Goal: Task Accomplishment & Management: Manage account settings

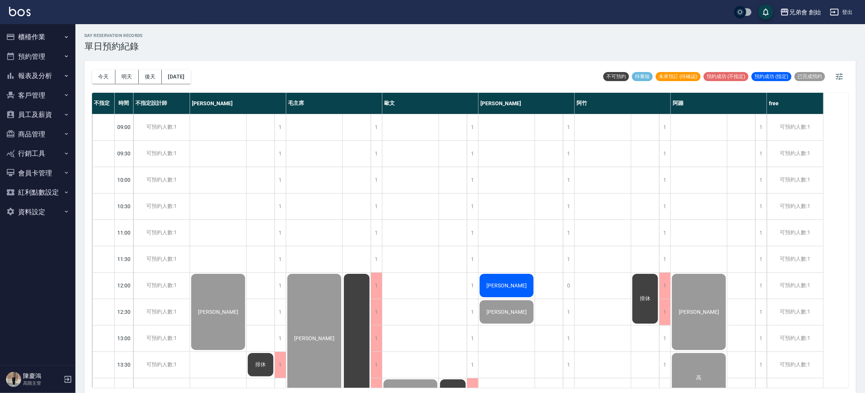
scroll to position [387, 0]
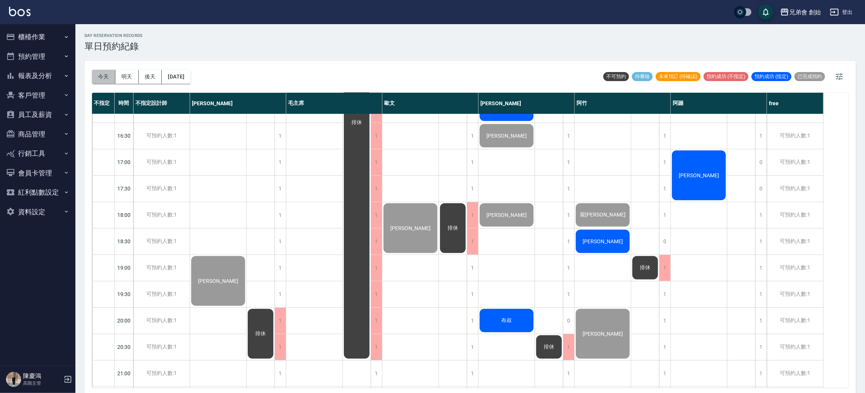
click at [109, 73] on button "今天" at bounding box center [103, 77] width 23 height 14
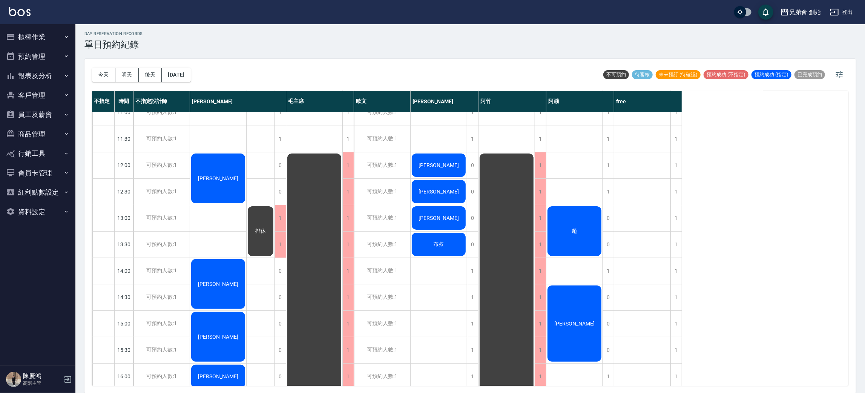
scroll to position [118, 0]
click at [375, 240] on div "可預約人數:1" at bounding box center [382, 245] width 56 height 26
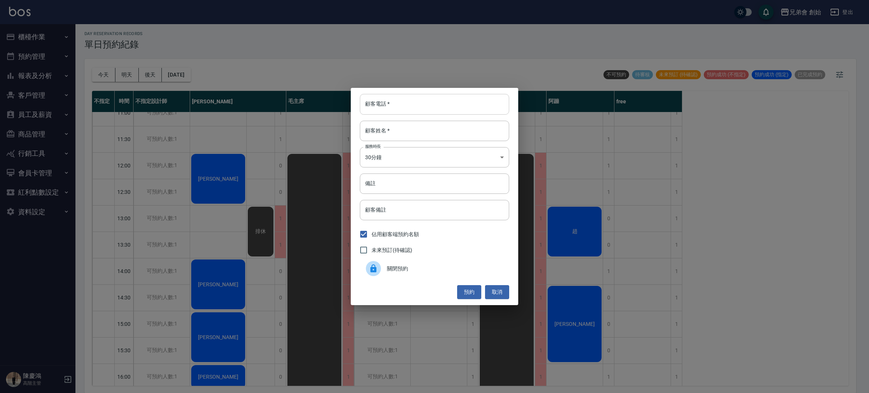
click at [410, 104] on input "顧客電話   *" at bounding box center [434, 104] width 149 height 20
type input "0903983228"
click at [395, 137] on input "顧客姓名   *" at bounding box center [434, 131] width 149 height 20
type input "黃"
click at [397, 152] on body "兄弟會 創始 登出 櫃檯作業 打帳單 帳單列表 掛單列表 座位開單 營業儀表板 現金收支登錄 高階收支登錄 材料自購登錄 每日結帳 排班表 現場電腦打卡 掃碼…" at bounding box center [434, 195] width 869 height 395
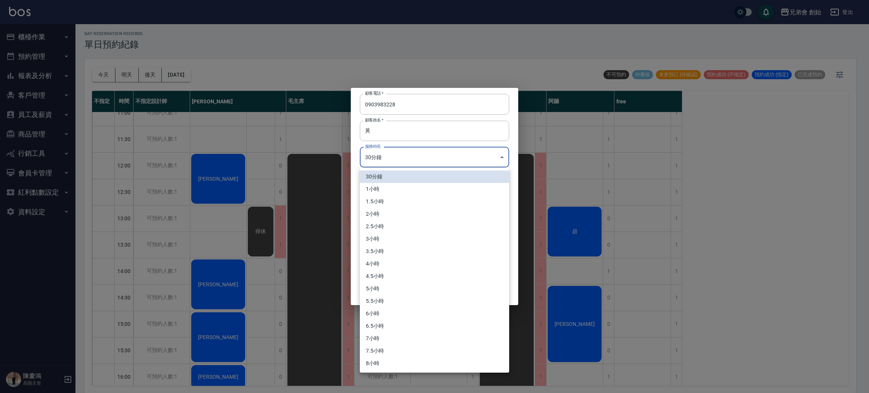
click at [402, 191] on li "1小時" at bounding box center [434, 189] width 149 height 12
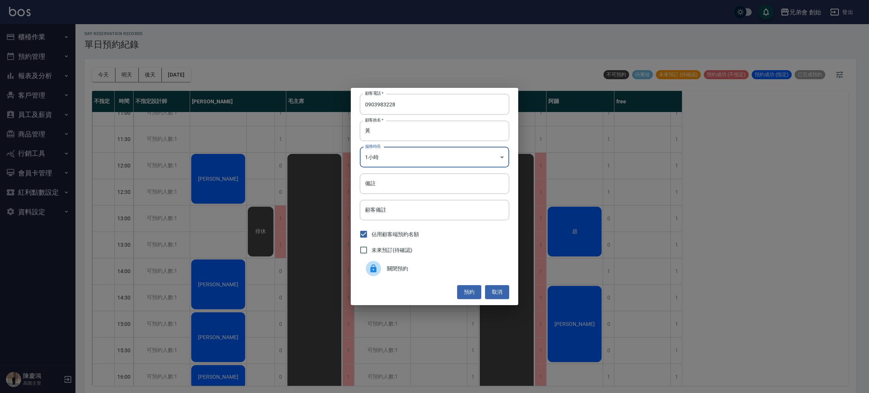
type input "2"
click at [407, 286] on div "預約 取消" at bounding box center [434, 292] width 149 height 14
click at [470, 291] on button "預約" at bounding box center [469, 292] width 24 height 14
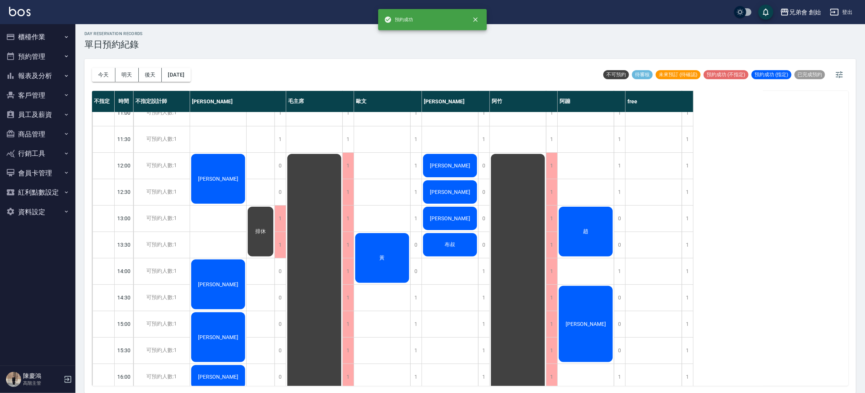
click at [246, 205] on div "黃" at bounding box center [218, 179] width 56 height 52
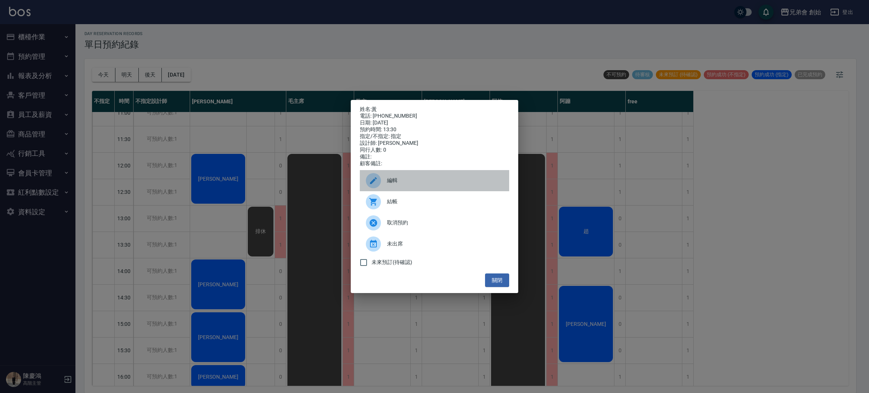
click at [408, 191] on div "編輯" at bounding box center [434, 180] width 149 height 21
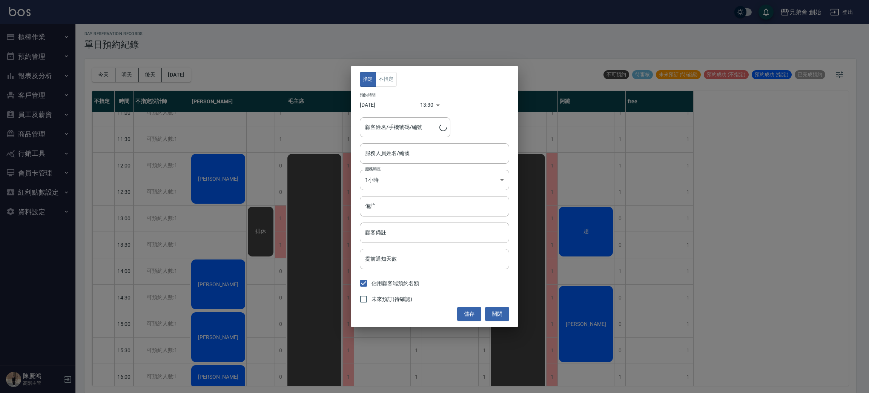
type input "歐文(無代號)"
type input "黃/0903983228"
click at [383, 83] on button "不指定" at bounding box center [386, 79] width 21 height 15
click at [463, 312] on button "儲存" at bounding box center [469, 314] width 24 height 14
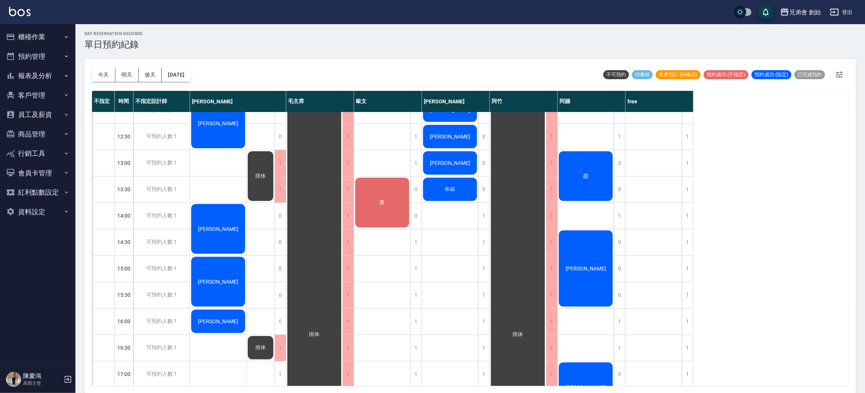
scroll to position [173, 0]
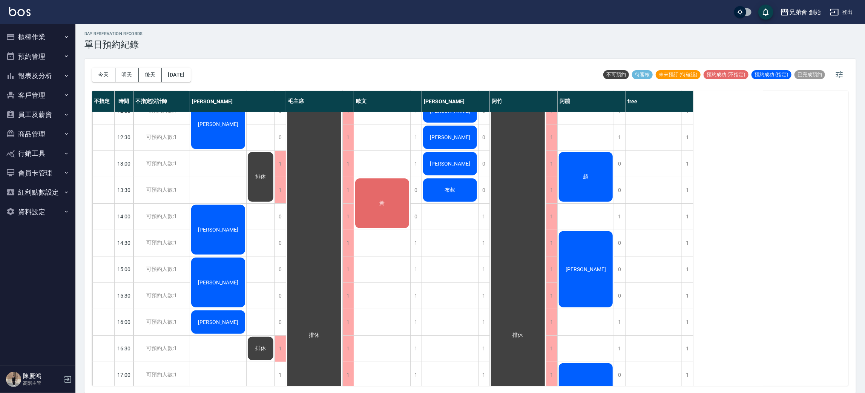
click at [240, 127] on span "布叔" at bounding box center [217, 124] width 43 height 6
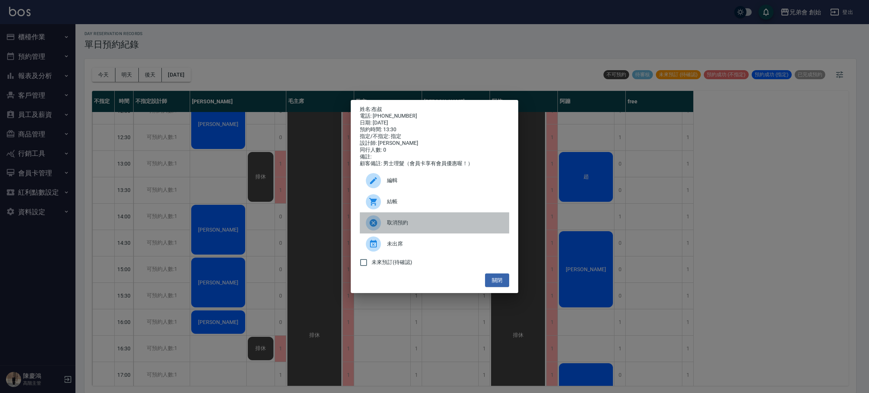
click at [424, 227] on span "取消預約" at bounding box center [445, 223] width 116 height 8
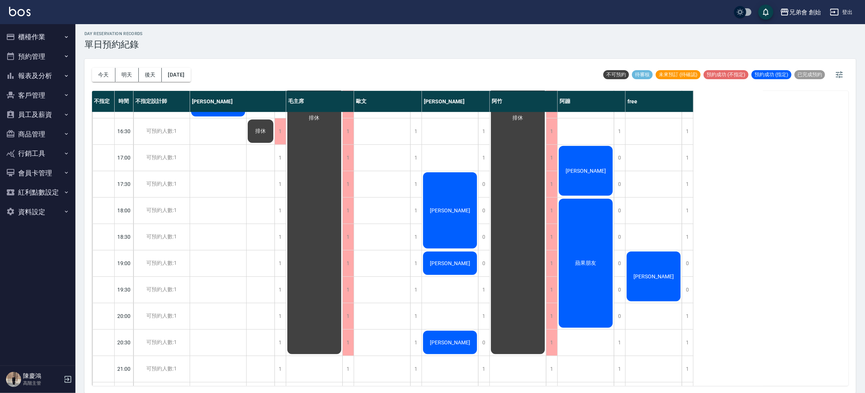
scroll to position [391, 0]
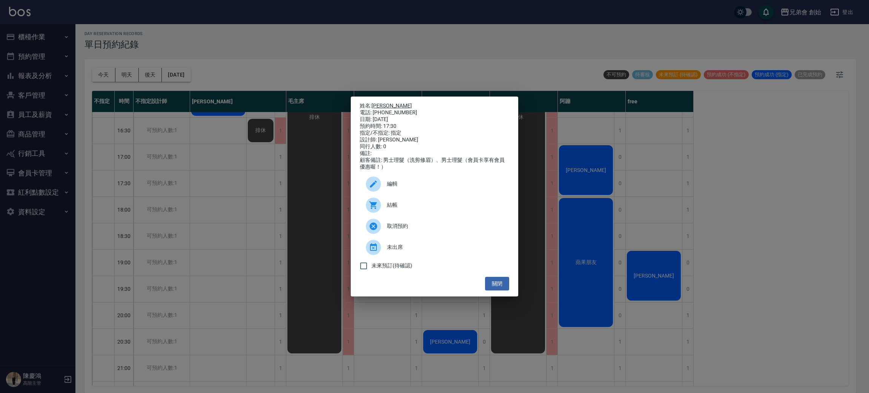
click at [378, 103] on link "朱宥安" at bounding box center [391, 106] width 40 height 6
drag, startPoint x: 215, startPoint y: 196, endPoint x: 198, endPoint y: 256, distance: 62.8
click at [198, 256] on div "姓名: 朱宥安 電話: 0988016692 日期: 2025/08/14 預約時間: 17:30 指定/不指定: 指定 設計師: 潘潘 同行人數: 0 備註…" at bounding box center [434, 196] width 869 height 393
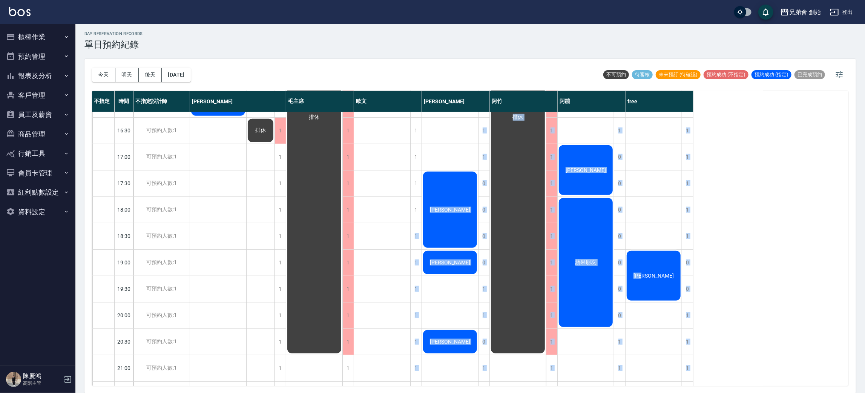
drag, startPoint x: 198, startPoint y: 256, endPoint x: 424, endPoint y: 211, distance: 230.8
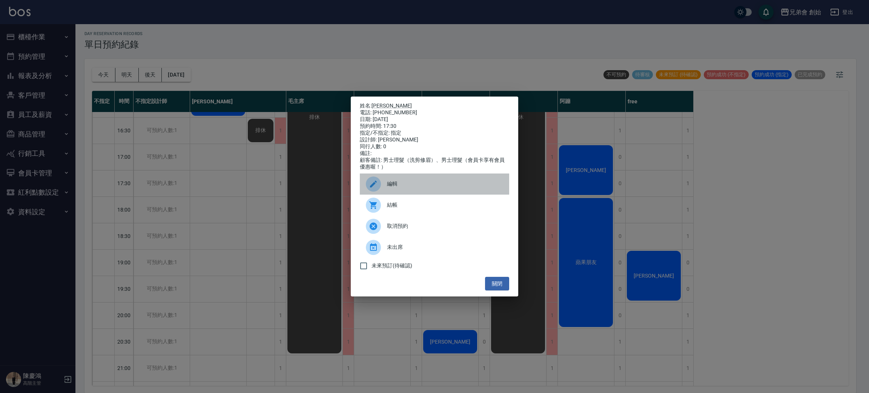
click at [410, 188] on span "編輯" at bounding box center [445, 184] width 116 height 8
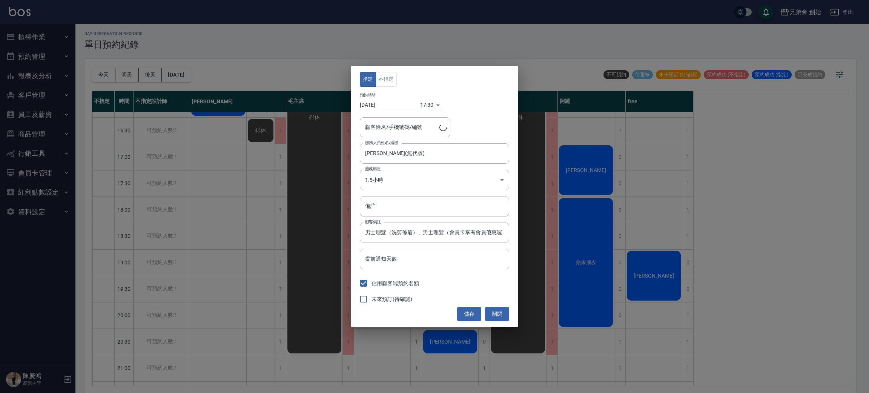
type input "朱宥安/0988016692"
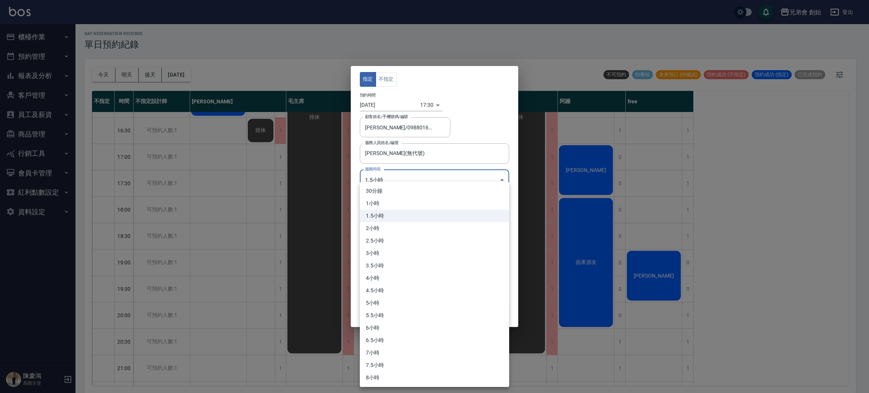
click at [402, 180] on body "兄弟會 創始 登出 櫃檯作業 打帳單 帳單列表 掛單列表 座位開單 營業儀表板 現金收支登錄 高階收支登錄 材料自購登錄 每日結帳 排班表 現場電腦打卡 掃碼…" at bounding box center [434, 195] width 869 height 395
click at [394, 197] on li "1小時" at bounding box center [434, 203] width 149 height 12
click at [388, 184] on body "兄弟會 創始 登出 櫃檯作業 打帳單 帳單列表 掛單列表 座位開單 營業儀表板 現金收支登錄 高階收支登錄 材料自購登錄 每日結帳 排班表 現場電腦打卡 掃碼…" at bounding box center [434, 195] width 869 height 395
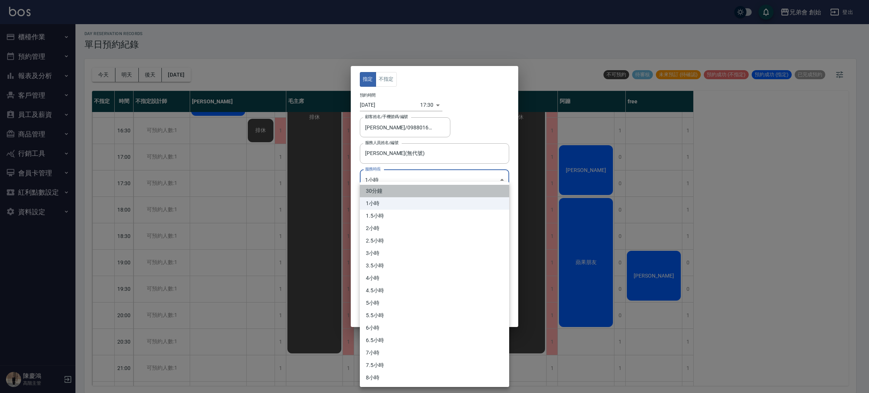
click at [381, 190] on li "30分鐘" at bounding box center [434, 191] width 149 height 12
type input "1"
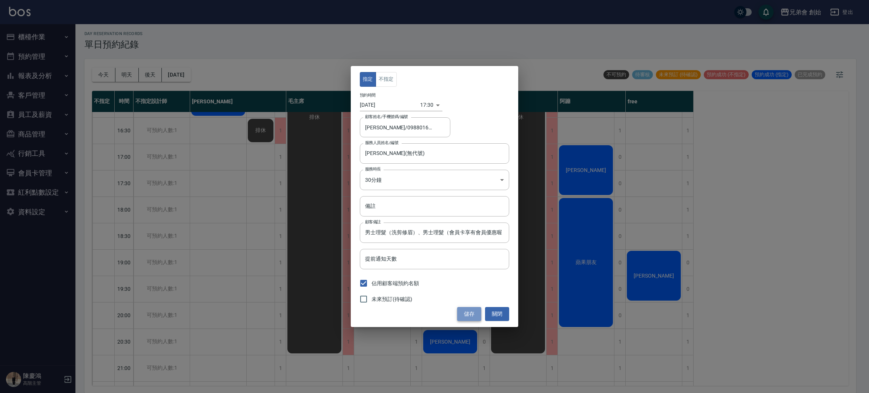
click at [462, 318] on button "儲存" at bounding box center [469, 314] width 24 height 14
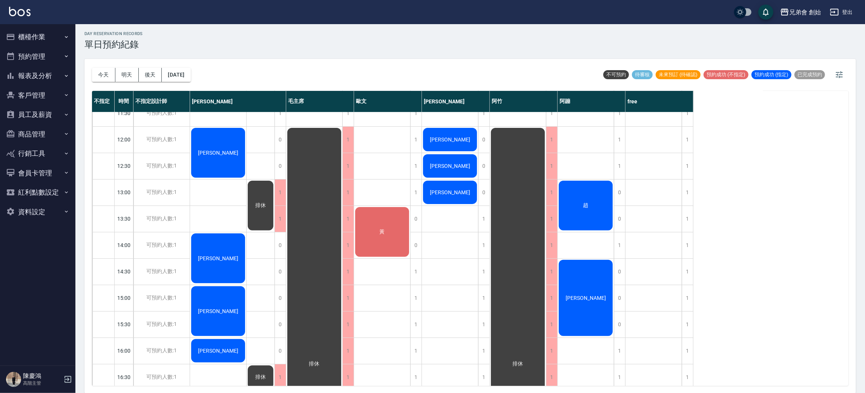
scroll to position [140, 0]
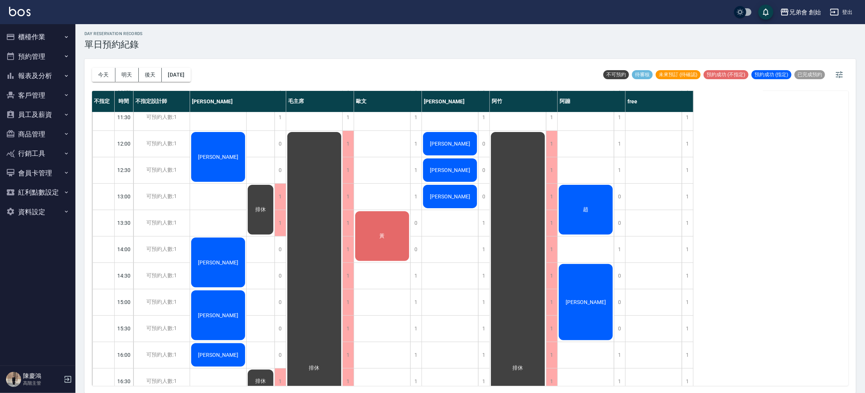
click at [240, 160] on span "黃" at bounding box center [217, 157] width 43 height 6
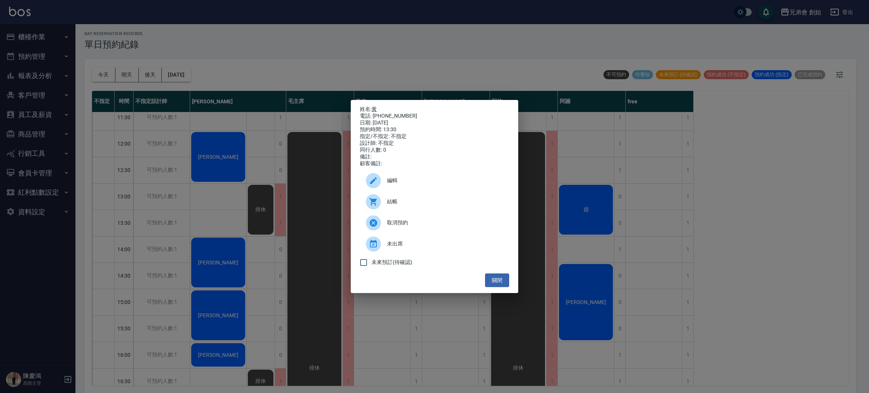
click at [375, 106] on link "黃" at bounding box center [373, 109] width 5 height 6
click at [288, 51] on div "姓名: 黃 電話: 0903983228 日期: 2025/08/14 預約時間: 13:30 指定/不指定: 不指定 設計師: 不指定 同行人數: 0 備註…" at bounding box center [434, 196] width 869 height 393
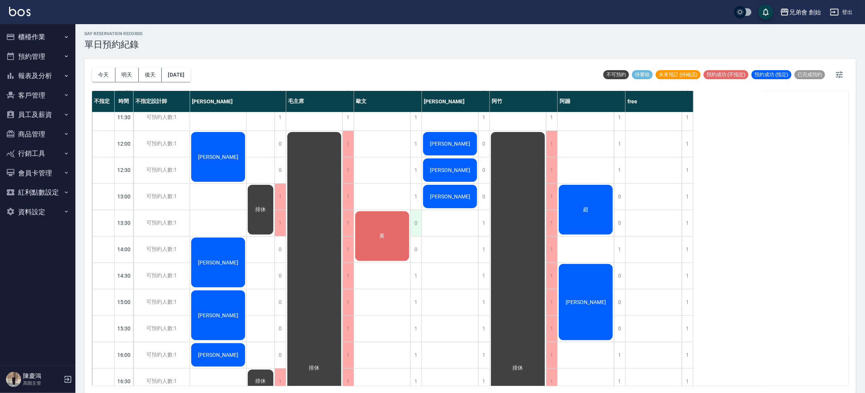
click at [418, 226] on div "0" at bounding box center [415, 223] width 11 height 26
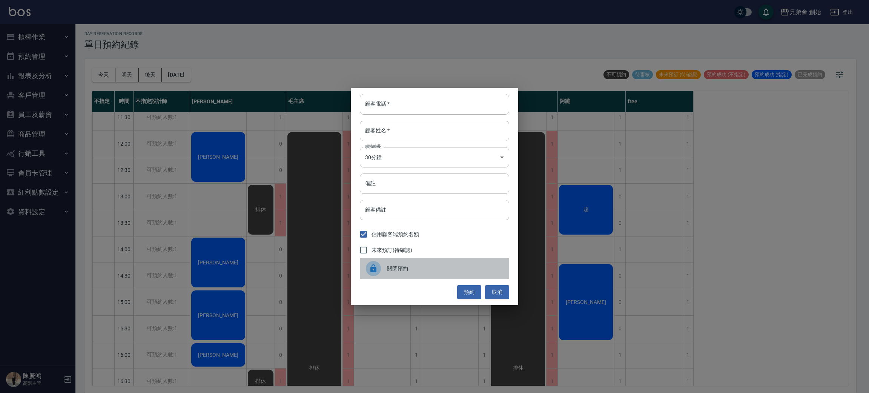
click at [399, 267] on span "關閉預約" at bounding box center [445, 269] width 116 height 8
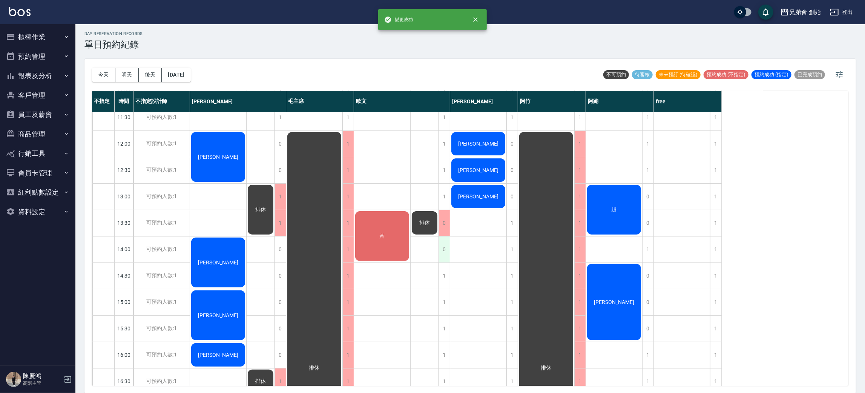
click at [440, 246] on div "0" at bounding box center [444, 249] width 11 height 26
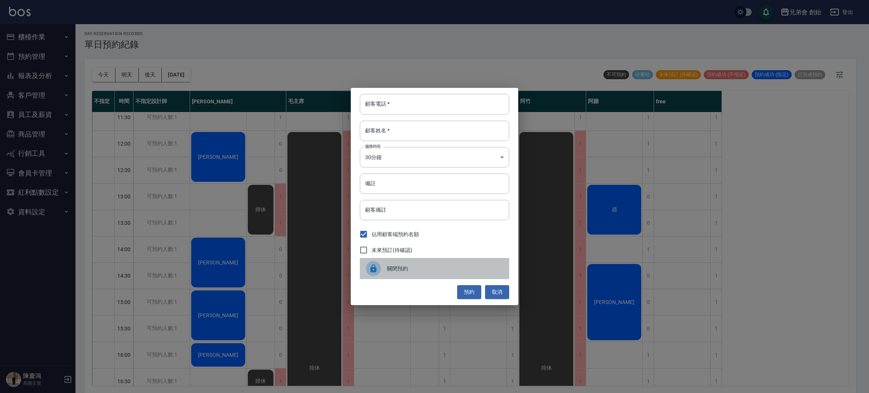
click at [427, 261] on div "關閉預約" at bounding box center [434, 268] width 149 height 21
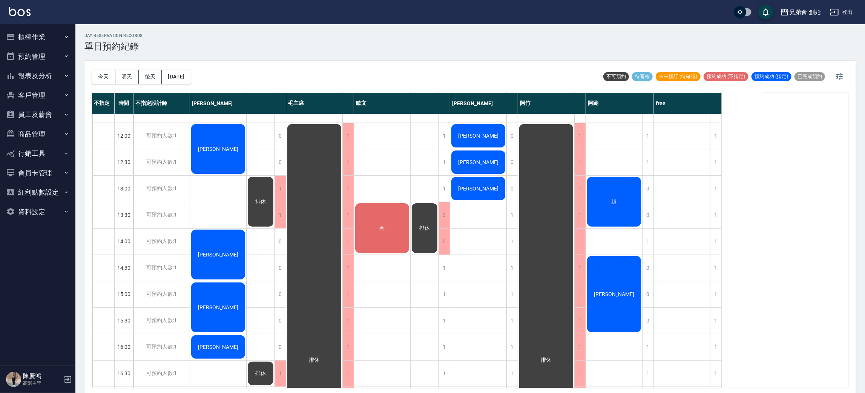
scroll to position [149, 0]
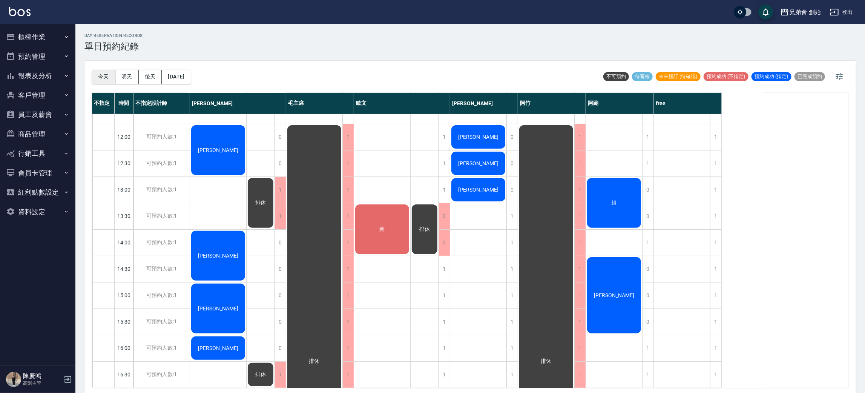
click at [113, 73] on button "今天" at bounding box center [103, 77] width 23 height 14
click at [719, 210] on div "1" at bounding box center [715, 216] width 11 height 26
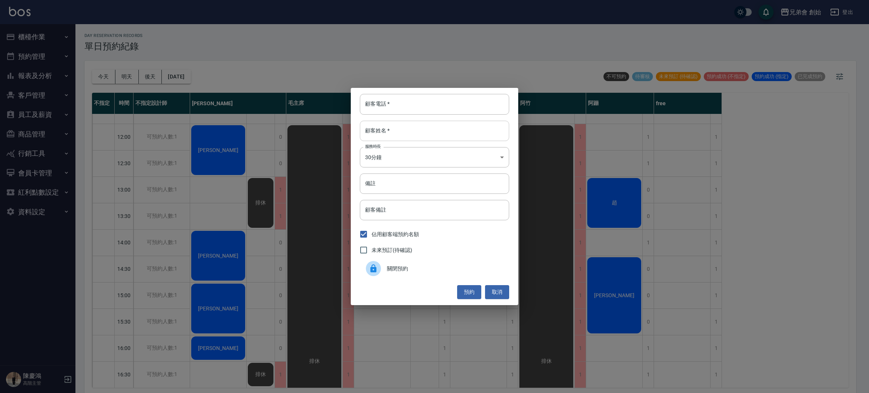
click at [436, 126] on input "顧客姓名   *" at bounding box center [434, 131] width 149 height 20
click at [449, 103] on input "顧客電話   *" at bounding box center [434, 104] width 149 height 20
click at [382, 127] on input "顧客姓名   *" at bounding box center [434, 131] width 149 height 20
type input "陳"
click at [414, 107] on input "顧客電話   *" at bounding box center [434, 104] width 149 height 20
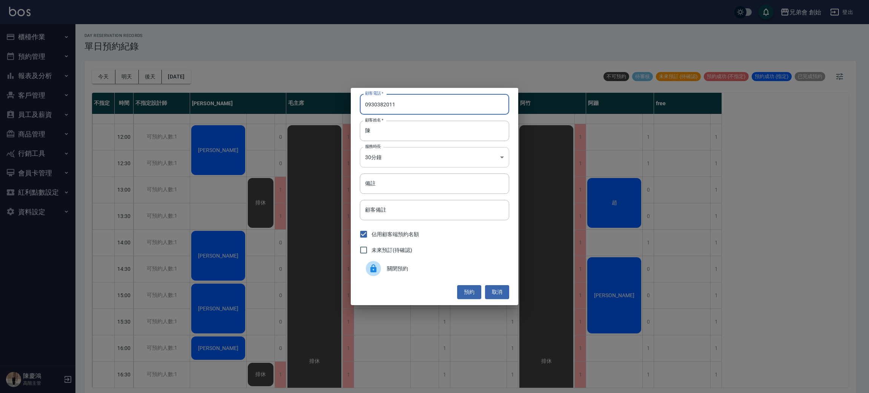
type input "0930382011"
click at [413, 152] on body "兄弟會 創始 登出 櫃檯作業 打帳單 帳單列表 掛單列表 座位開單 營業儀表板 現金收支登錄 高階收支登錄 材料自購登錄 每日結帳 排班表 現場電腦打卡 掃碼…" at bounding box center [434, 197] width 869 height 395
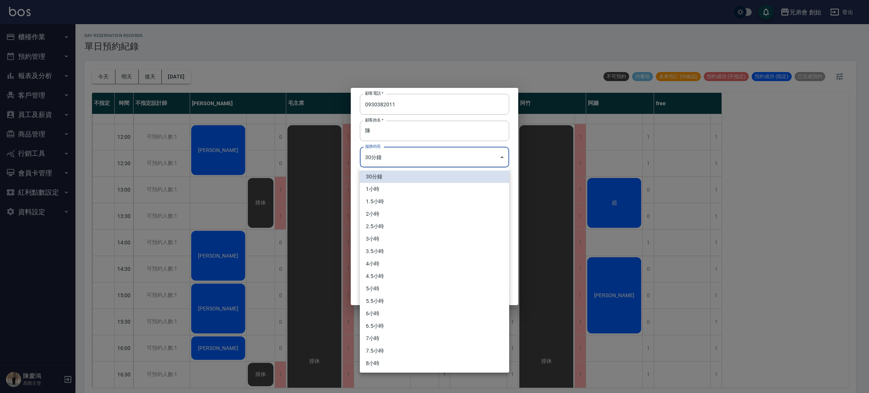
click at [413, 183] on li "1小時" at bounding box center [434, 189] width 149 height 12
type input "2"
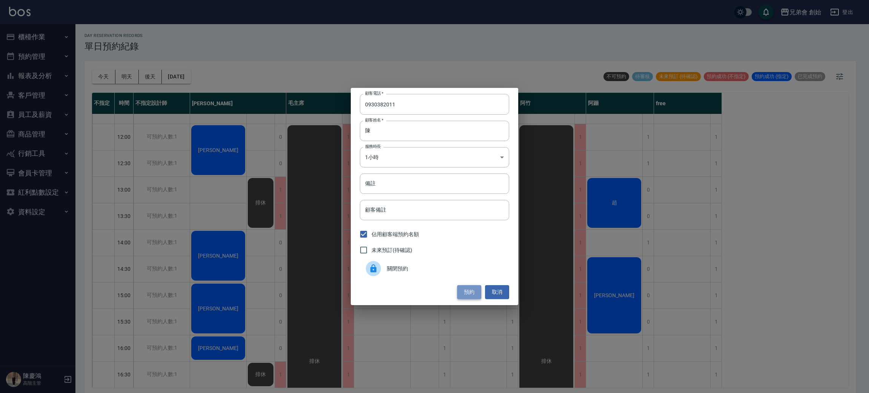
click at [465, 288] on button "預約" at bounding box center [469, 292] width 24 height 14
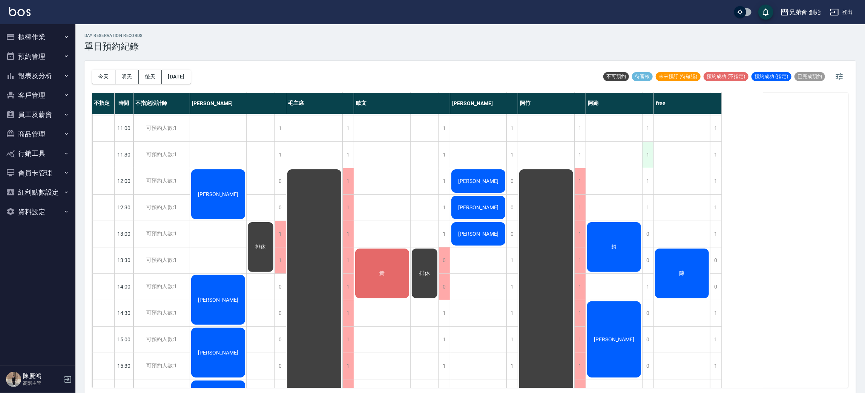
scroll to position [0, 0]
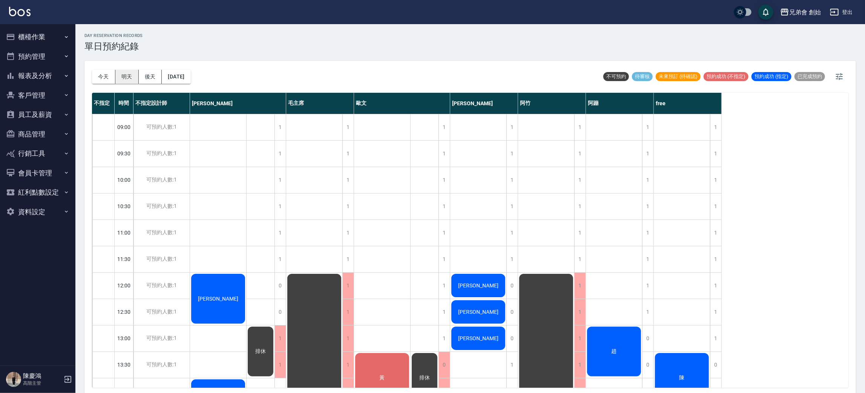
click at [133, 79] on button "明天" at bounding box center [126, 77] width 23 height 14
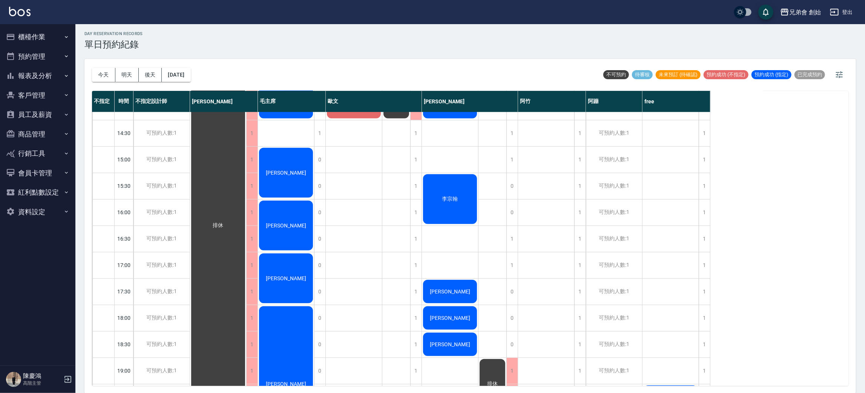
scroll to position [339, 0]
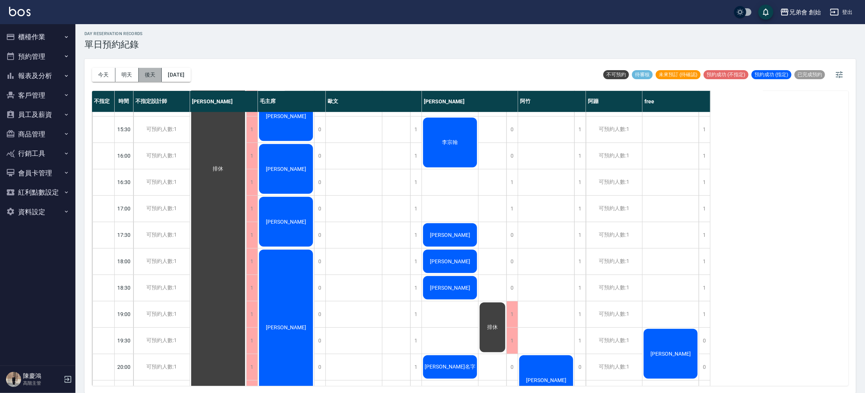
click at [144, 74] on button "後天" at bounding box center [150, 75] width 23 height 14
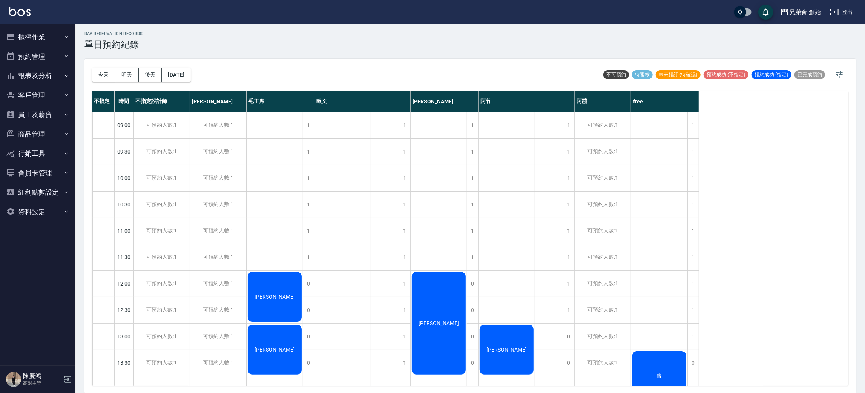
scroll to position [226, 0]
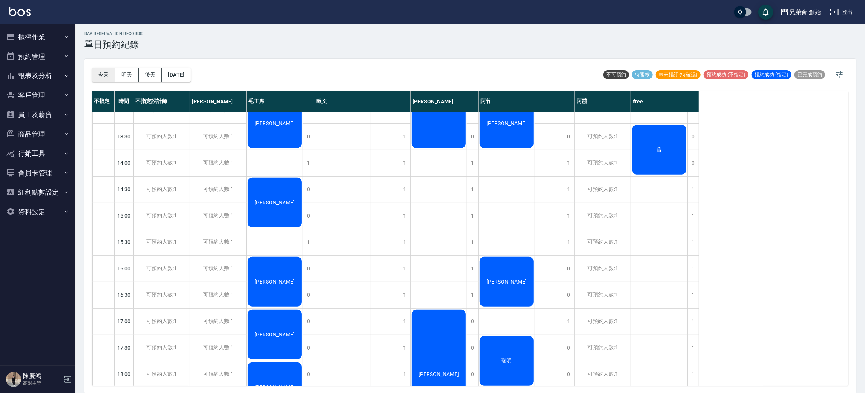
click at [103, 70] on button "今天" at bounding box center [103, 75] width 23 height 14
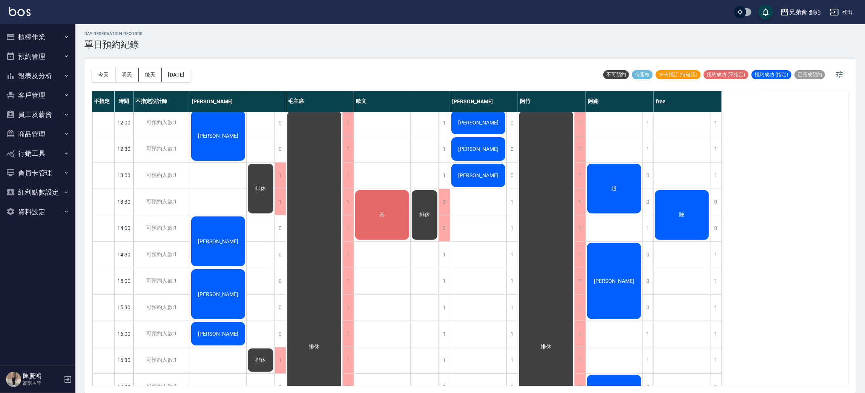
scroll to position [161, 0]
click at [442, 253] on div "1" at bounding box center [444, 255] width 11 height 26
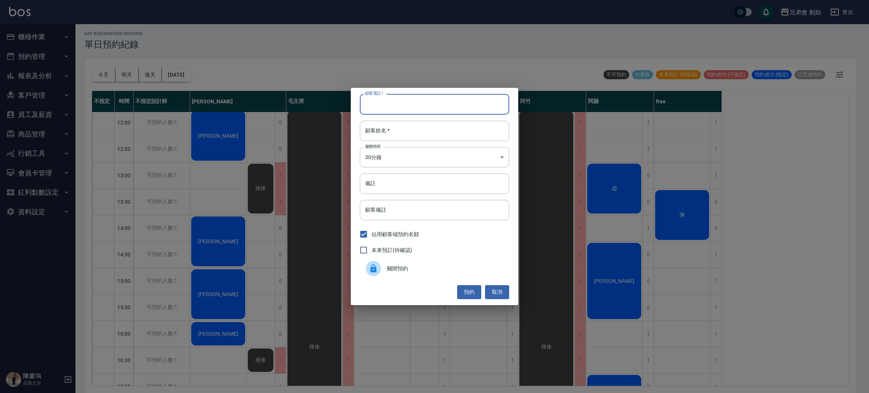
drag, startPoint x: 404, startPoint y: 106, endPoint x: 394, endPoint y: 100, distance: 11.5
click at [404, 106] on input "顧客電話   *" at bounding box center [434, 104] width 149 height 20
click at [574, 301] on div "顧客電話   * 顧客電話   * 顧客姓名   * 顧客姓名   * 服務時長 30分鐘 1 服務時長 備註 備註 顧客備註 顧客備註 佔用顧客端預約名額 …" at bounding box center [434, 196] width 869 height 393
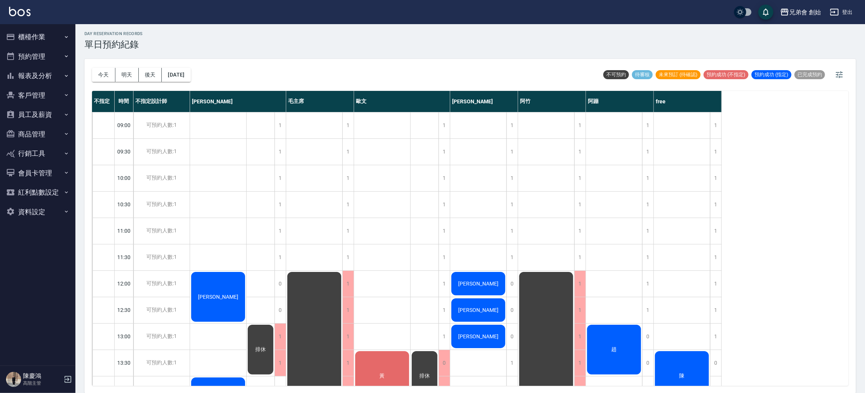
scroll to position [113, 0]
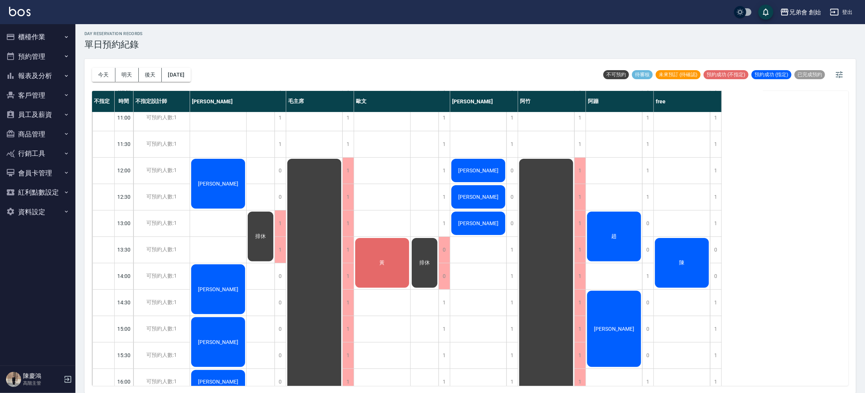
scroll to position [169, 0]
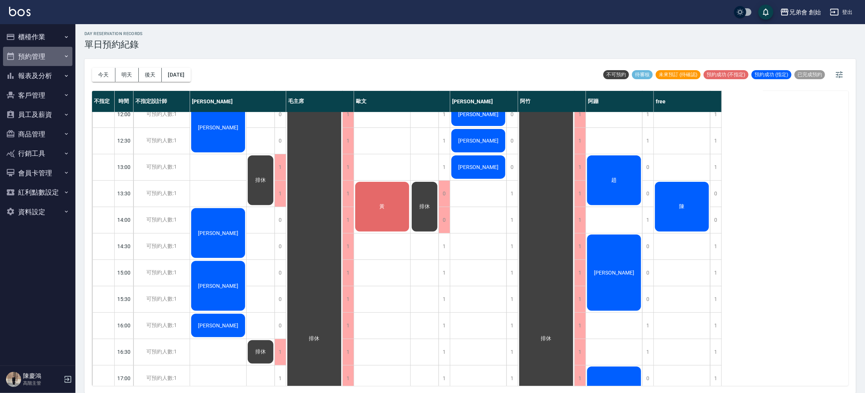
click at [39, 58] on button "預約管理" at bounding box center [37, 57] width 69 height 20
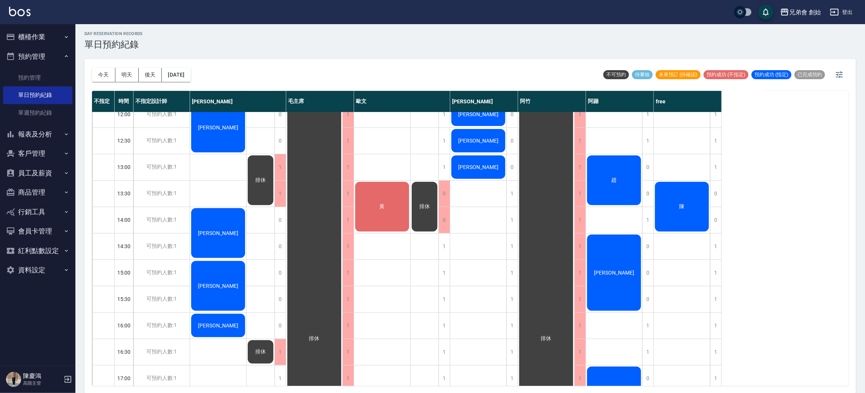
click at [39, 58] on button "預約管理" at bounding box center [37, 57] width 69 height 20
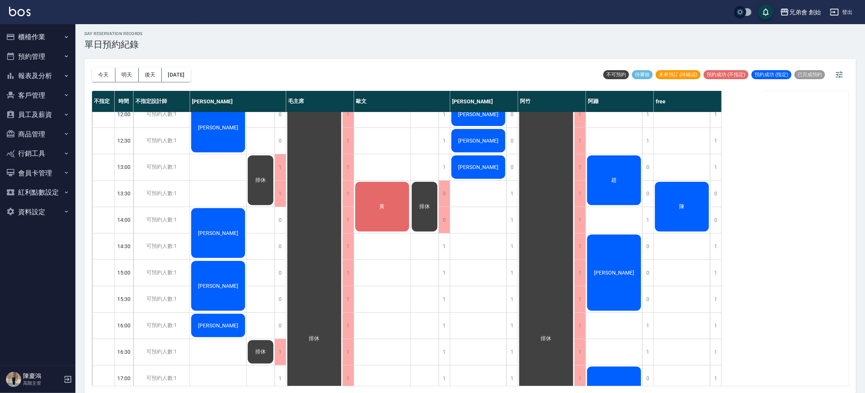
click at [50, 76] on button "報表及分析" at bounding box center [37, 76] width 69 height 20
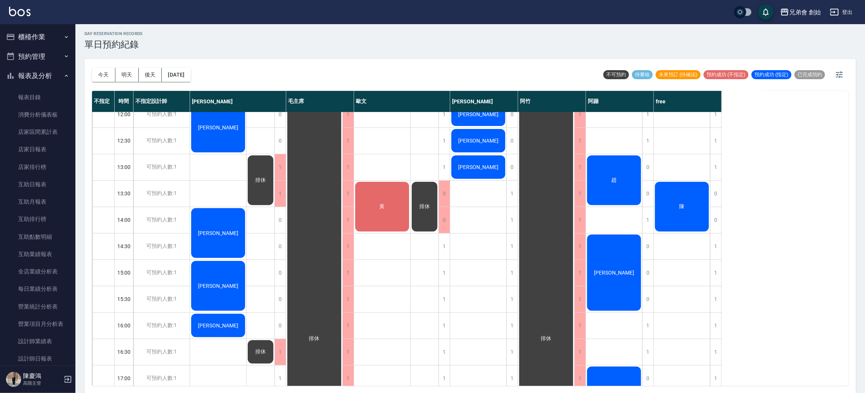
click at [50, 76] on button "報表及分析" at bounding box center [37, 76] width 69 height 20
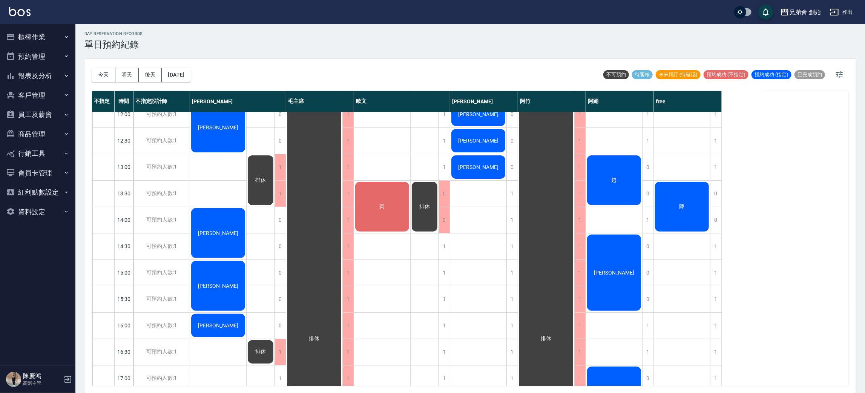
click at [51, 41] on button "櫃檯作業" at bounding box center [37, 37] width 69 height 20
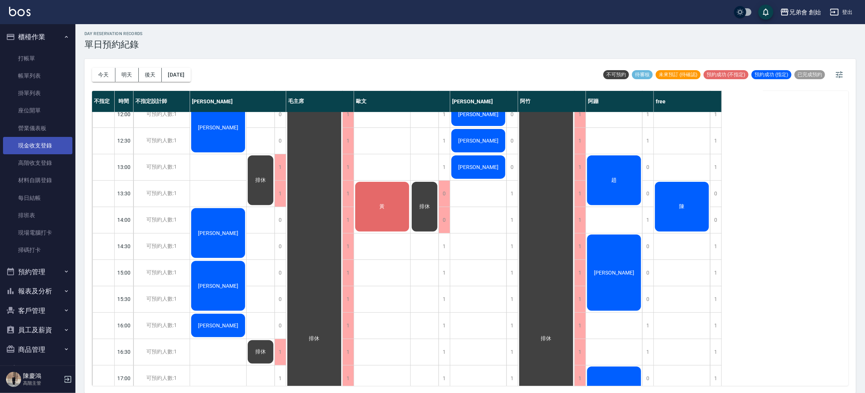
click at [49, 142] on link "現金收支登錄" at bounding box center [37, 145] width 69 height 17
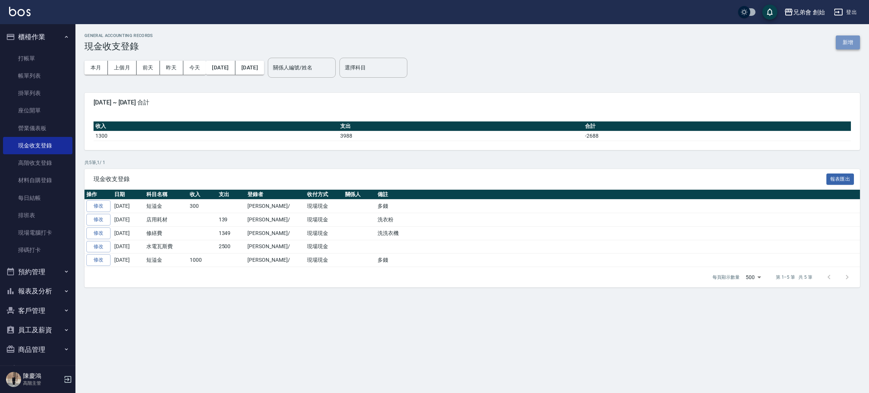
click at [845, 43] on button "新增" at bounding box center [848, 42] width 24 height 14
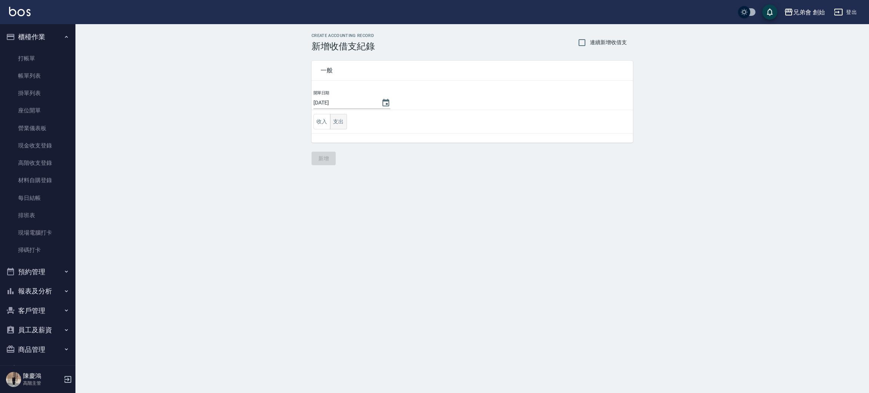
click at [344, 124] on button "支出" at bounding box center [338, 121] width 17 height 15
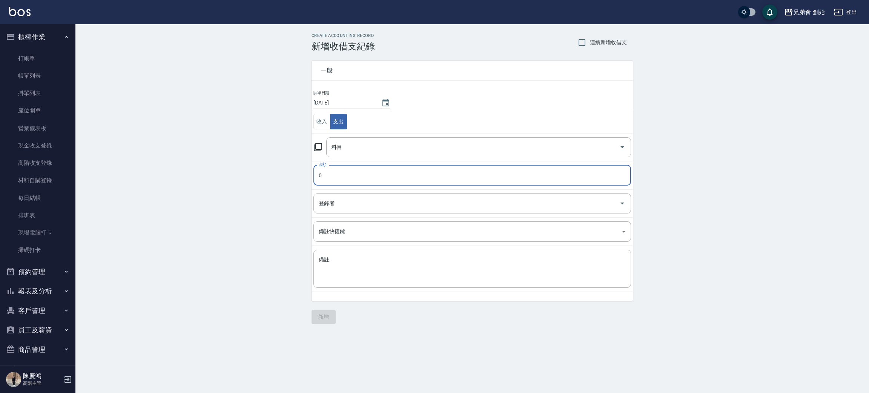
click at [366, 174] on input "0" at bounding box center [472, 175] width 318 height 20
type input "2540"
click at [361, 144] on input "科目" at bounding box center [473, 147] width 287 height 13
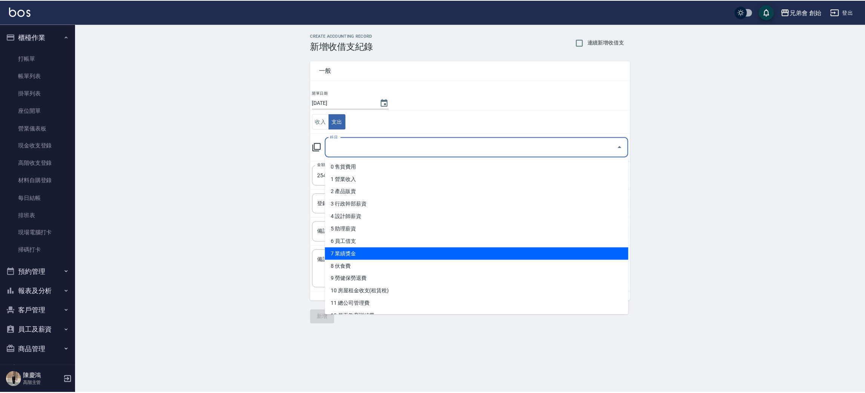
scroll to position [113, 0]
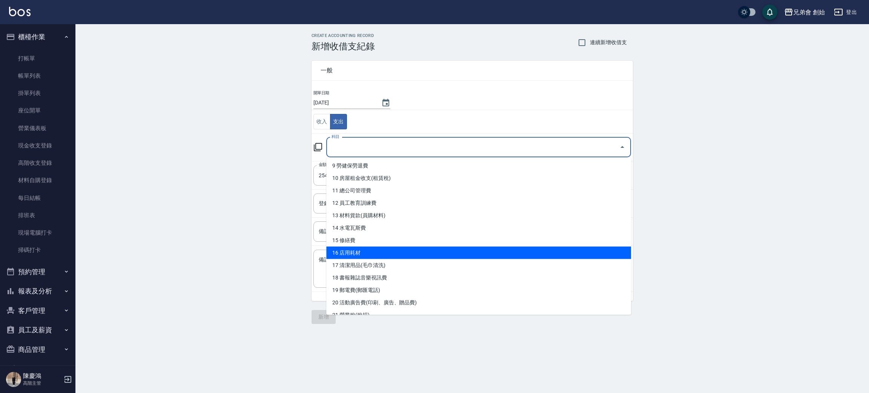
click at [387, 249] on li "16 店用耗材" at bounding box center [478, 253] width 305 height 12
type input "16 店用耗材"
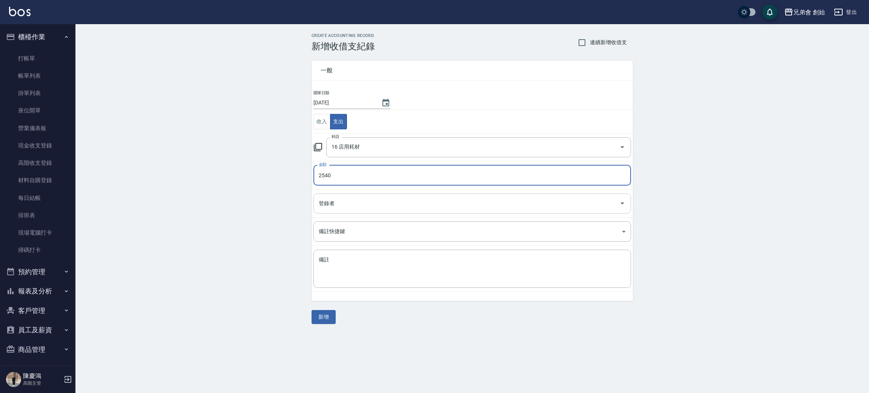
click at [343, 201] on input "登錄者" at bounding box center [466, 203] width 299 height 13
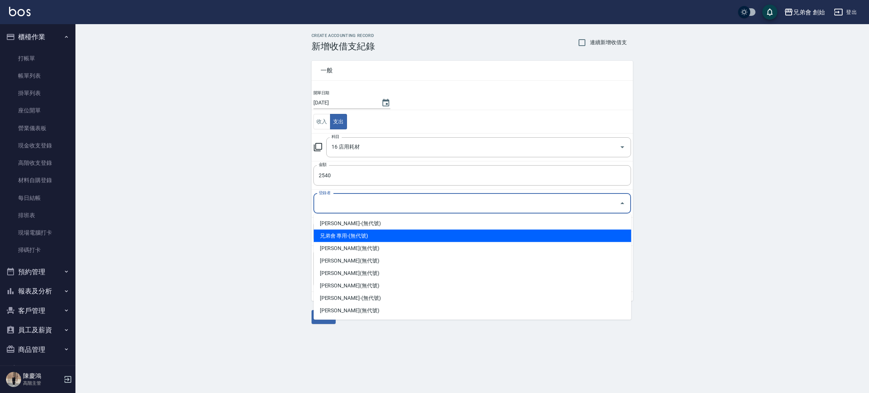
click at [351, 239] on li "兄弟會 專用-(無代號)" at bounding box center [473, 236] width 318 height 12
type input "兄弟會 專用-(無代號)"
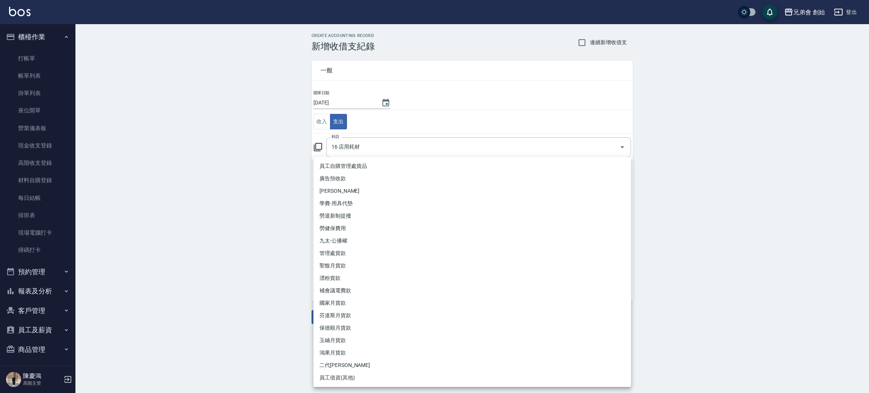
click at [349, 234] on body "兄弟會 創始 登出 櫃檯作業 打帳單 帳單列表 掛單列表 座位開單 營業儀表板 現金收支登錄 高階收支登錄 材料自購登錄 每日結帳 排班表 現場電腦打卡 掃碼…" at bounding box center [434, 196] width 869 height 393
click at [246, 232] on div at bounding box center [434, 196] width 869 height 393
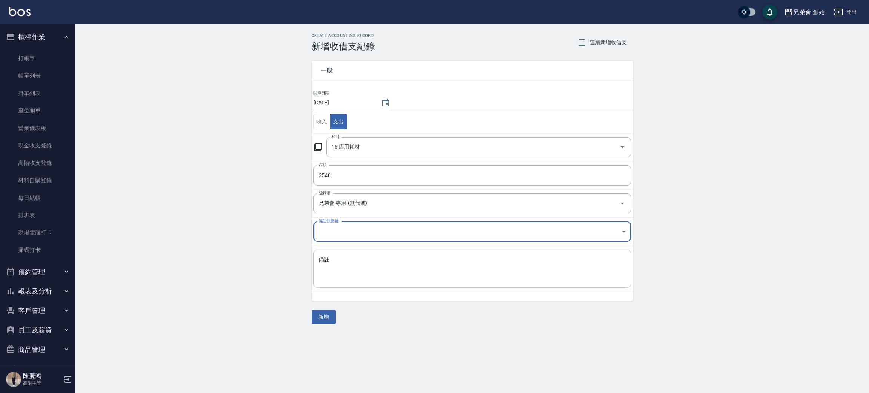
click at [338, 259] on textarea "備註" at bounding box center [472, 269] width 307 height 26
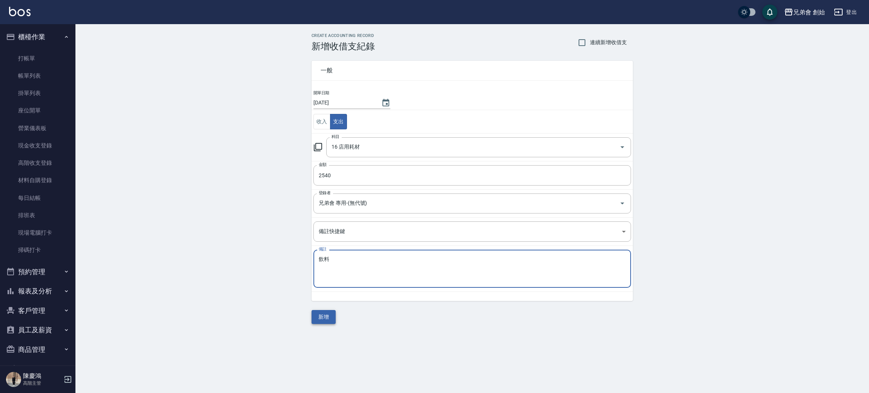
type textarea "飲料"
click at [326, 319] on button "新增" at bounding box center [324, 317] width 24 height 14
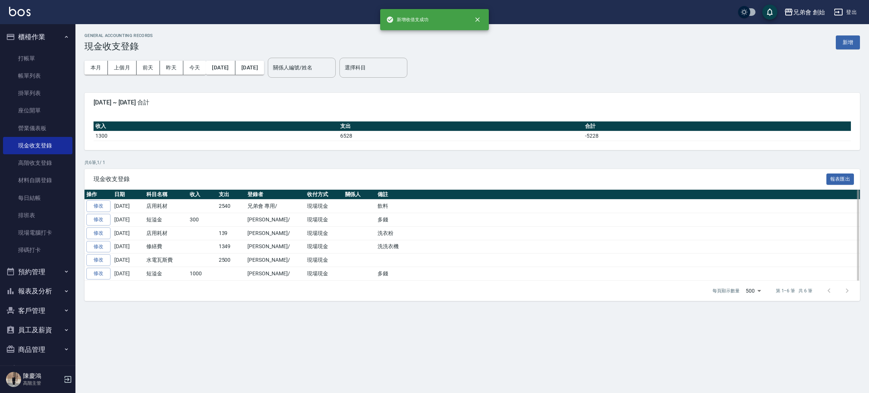
drag, startPoint x: 138, startPoint y: 207, endPoint x: 191, endPoint y: 212, distance: 52.6
click at [191, 212] on tr "修改 2025-08-14 店用耗材 2540 兄弟會 專用/ 現場現金 飲料" at bounding box center [471, 206] width 775 height 14
click at [204, 209] on td at bounding box center [202, 206] width 29 height 14
drag, startPoint x: 218, startPoint y: 204, endPoint x: 232, endPoint y: 210, distance: 15.5
click at [232, 210] on td "2540" at bounding box center [231, 206] width 29 height 14
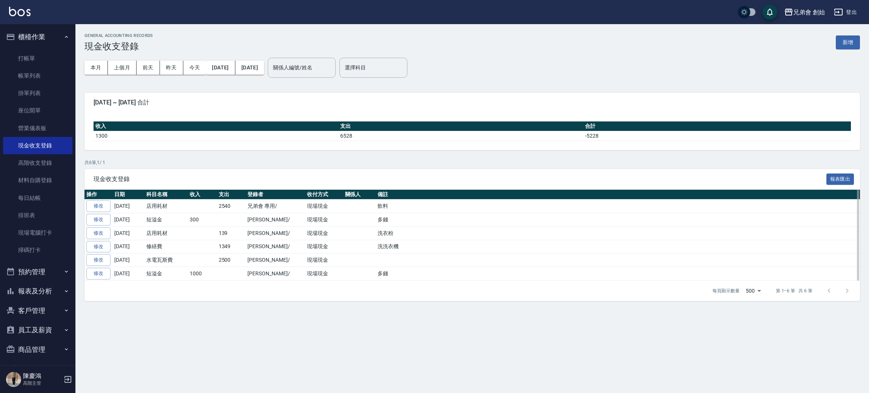
click at [252, 209] on td "兄弟會 專用/" at bounding box center [275, 206] width 59 height 14
drag, startPoint x: 262, startPoint y: 205, endPoint x: 407, endPoint y: 213, distance: 145.0
click at [407, 213] on tbody "修改 2025-08-14 店用耗材 2540 兄弟會 專用/ 現場現金 飲料 修改 2025-08-08 短溢金 300 林晉竹/ 現場現金 多錢 修改 2…" at bounding box center [471, 239] width 775 height 81
click at [407, 213] on td "多錢" at bounding box center [618, 220] width 484 height 14
drag, startPoint x: 350, startPoint y: 203, endPoint x: 386, endPoint y: 206, distance: 36.3
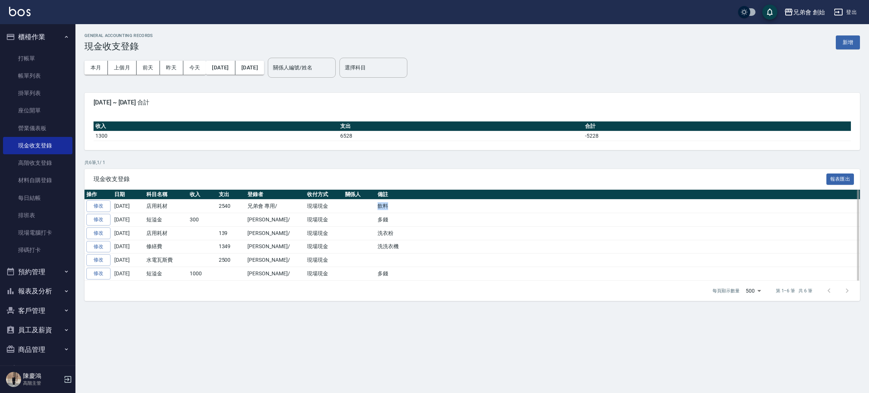
click at [386, 206] on tr "修改 2025-08-14 店用耗材 2540 兄弟會 專用/ 現場現金 飲料" at bounding box center [471, 206] width 775 height 14
click at [386, 206] on td "飲料" at bounding box center [618, 206] width 484 height 14
drag, startPoint x: 210, startPoint y: 207, endPoint x: 234, endPoint y: 206, distance: 24.1
click at [234, 206] on tr "修改 2025-08-14 店用耗材 2540 兄弟會 專用/ 現場現金 飲料" at bounding box center [471, 206] width 775 height 14
click at [234, 206] on td "2540" at bounding box center [231, 206] width 29 height 14
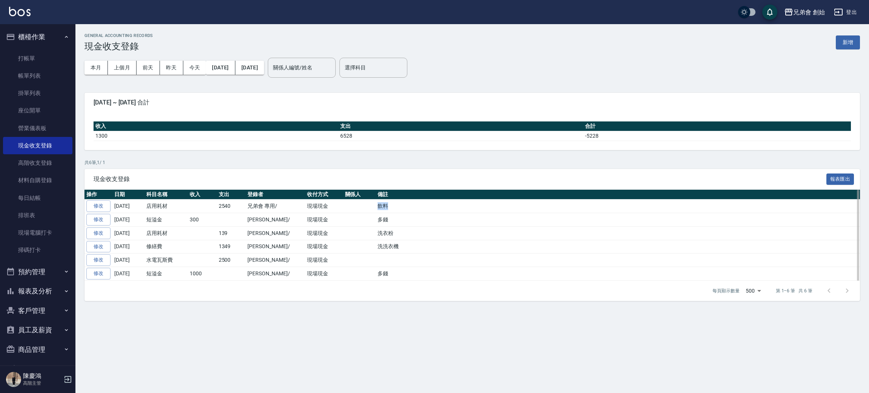
drag, startPoint x: 366, startPoint y: 208, endPoint x: 384, endPoint y: 204, distance: 18.6
click at [384, 204] on tr "修改 2025-08-14 店用耗材 2540 兄弟會 專用/ 現場現金 飲料" at bounding box center [471, 206] width 775 height 14
click at [384, 204] on td "飲料" at bounding box center [618, 206] width 484 height 14
drag, startPoint x: 254, startPoint y: 208, endPoint x: 325, endPoint y: 208, distance: 71.3
click at [325, 208] on tr "修改 2025-08-14 店用耗材 2540 兄弟會 專用/ 現場現金 飲料" at bounding box center [471, 206] width 775 height 14
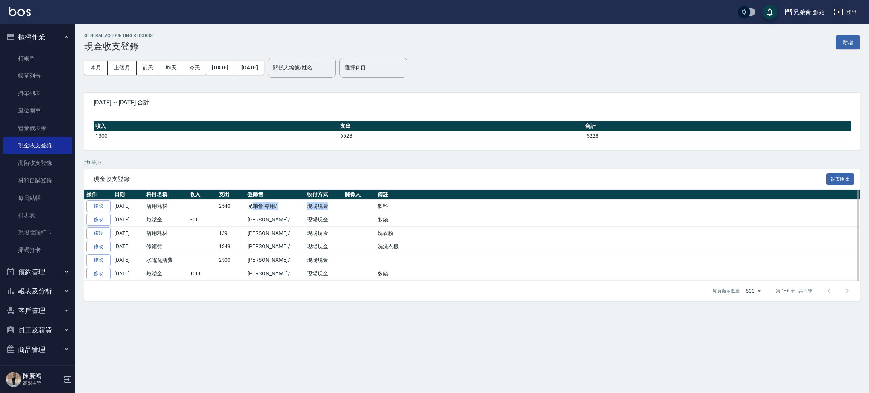
click at [325, 208] on td "現場現金" at bounding box center [324, 206] width 38 height 14
click at [39, 32] on button "櫃檯作業" at bounding box center [37, 37] width 69 height 20
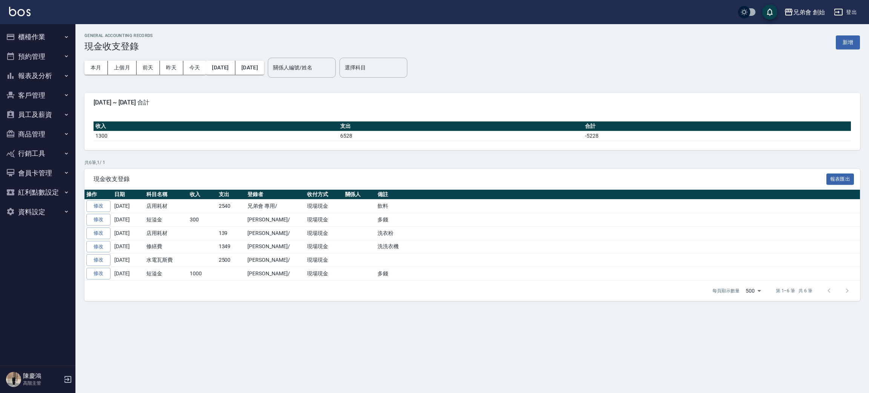
click at [46, 58] on button "預約管理" at bounding box center [37, 57] width 69 height 20
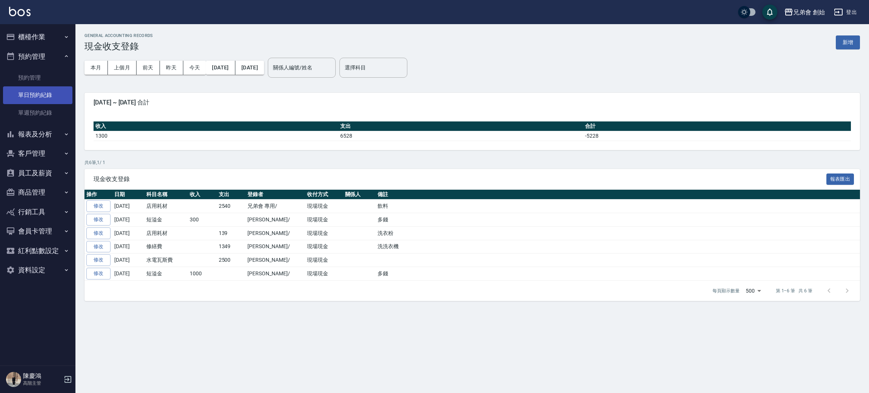
click at [61, 94] on link "單日預約紀錄" at bounding box center [37, 94] width 69 height 17
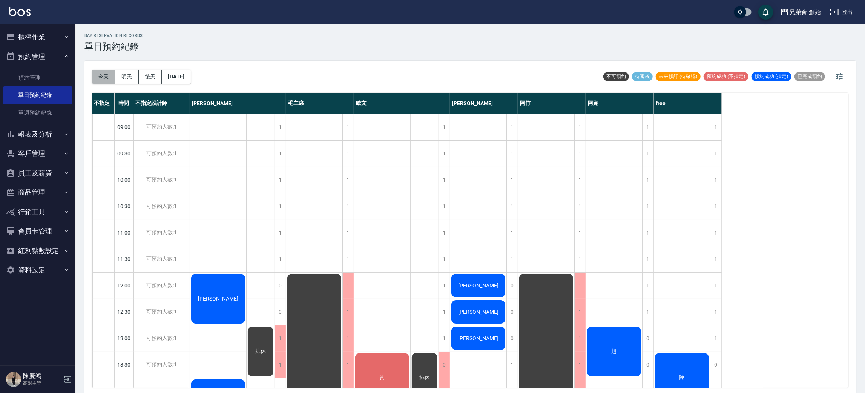
click at [103, 78] on button "今天" at bounding box center [103, 77] width 23 height 14
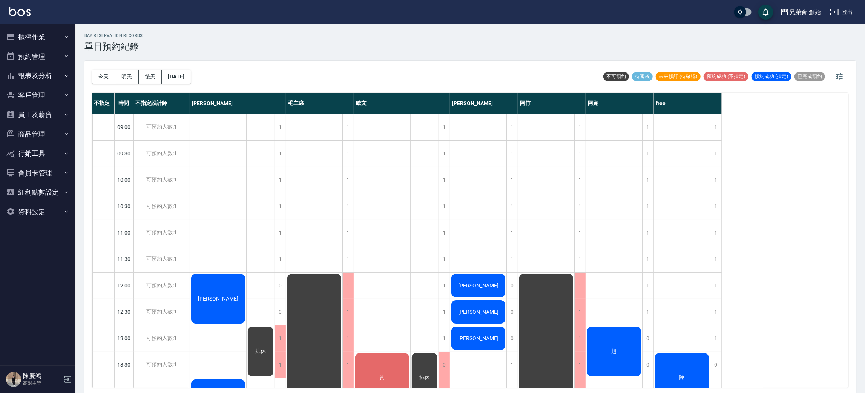
scroll to position [57, 0]
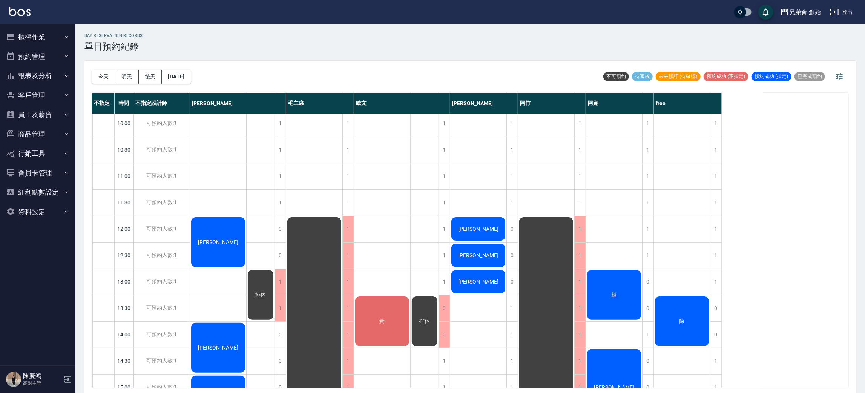
click at [246, 268] on div "陳" at bounding box center [218, 242] width 56 height 52
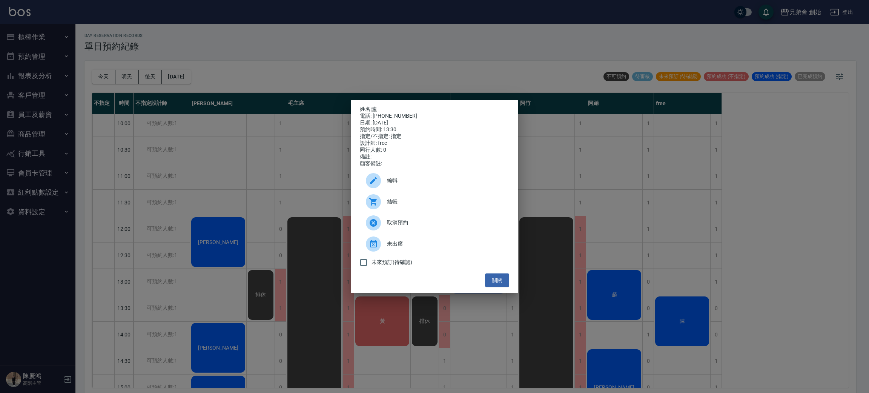
click at [424, 182] on span "編輯" at bounding box center [445, 180] width 116 height 8
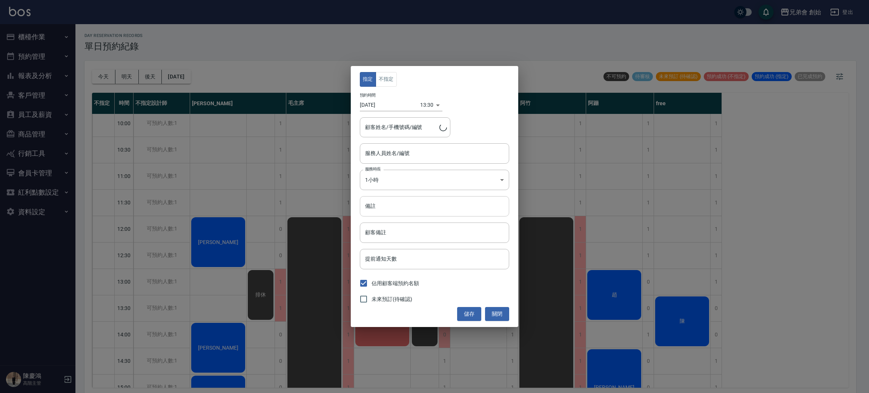
type input "陳/0930382011"
type input "free(無代號)"
click at [391, 68] on div "指定 不指定 預約時間 [DATE] 13:30 1755149400000 顧客姓名/手機號碼/編號 陳/0930382011 顧客姓名/手機號碼/編號 服…" at bounding box center [434, 196] width 167 height 261
click at [381, 81] on button "不指定" at bounding box center [386, 79] width 21 height 15
click at [362, 81] on button "指定" at bounding box center [368, 79] width 16 height 15
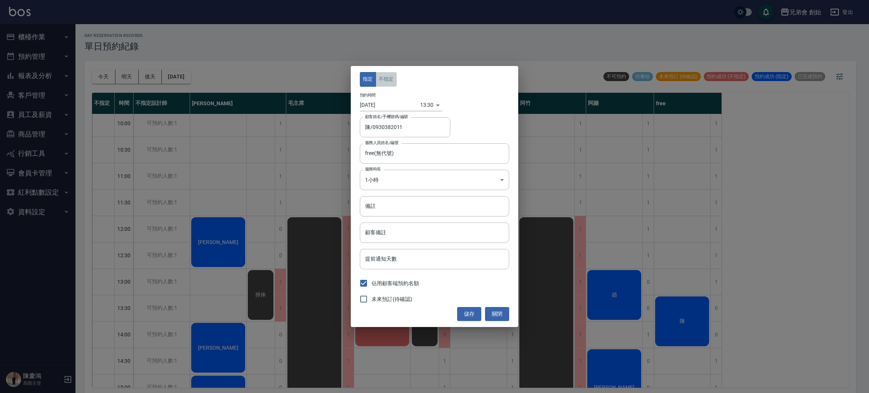
click at [395, 78] on button "不指定" at bounding box center [386, 79] width 21 height 15
click at [467, 309] on button "儲存" at bounding box center [469, 314] width 24 height 14
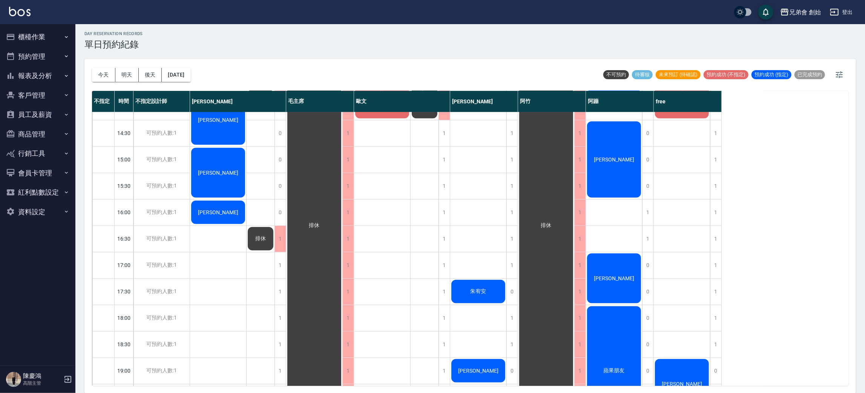
scroll to position [226, 0]
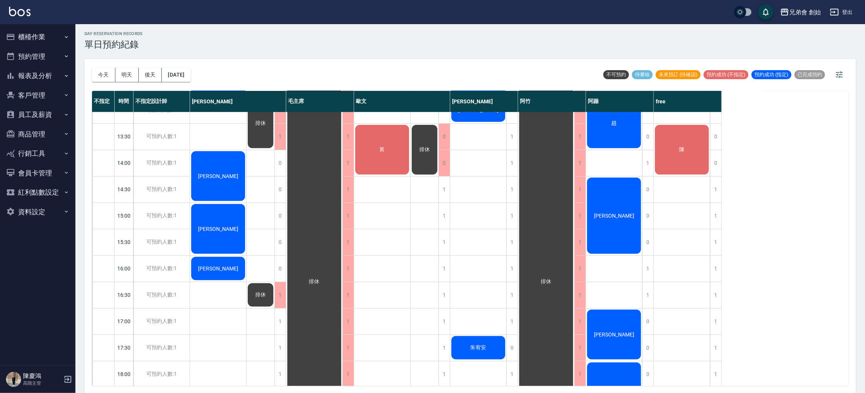
click at [127, 70] on button "明天" at bounding box center [126, 75] width 23 height 14
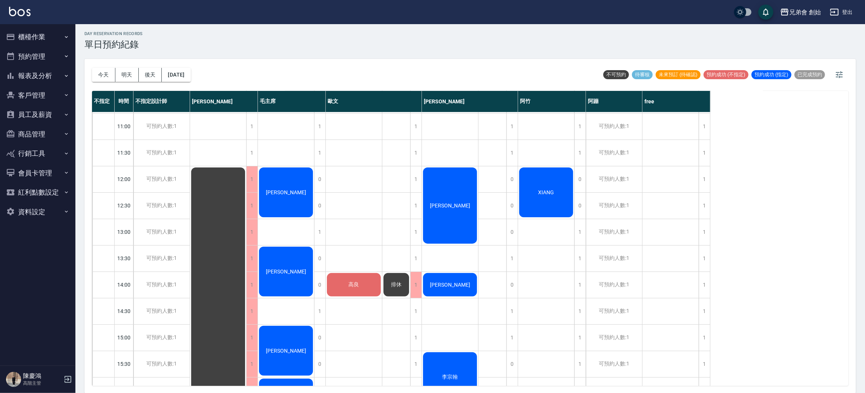
scroll to position [48, 0]
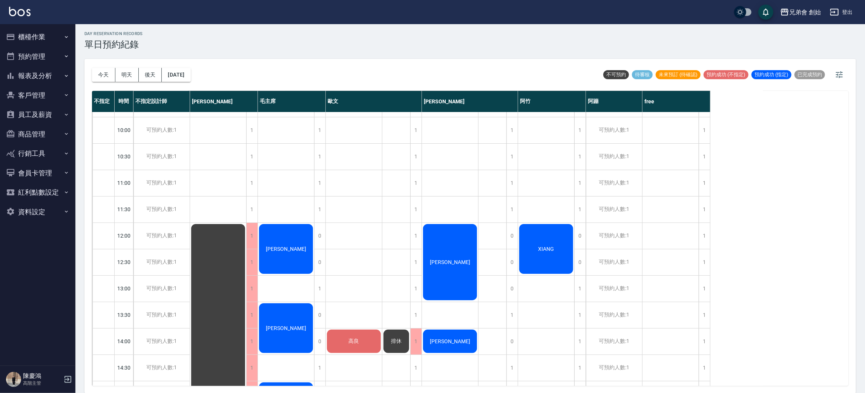
click at [104, 72] on button "今天" at bounding box center [103, 75] width 23 height 14
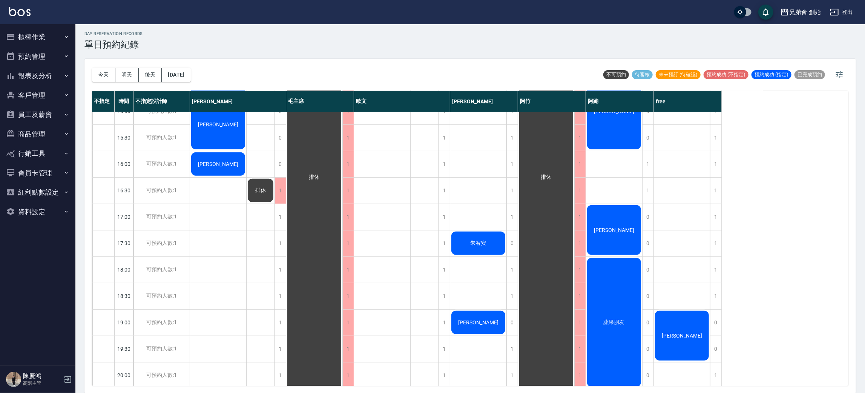
scroll to position [387, 0]
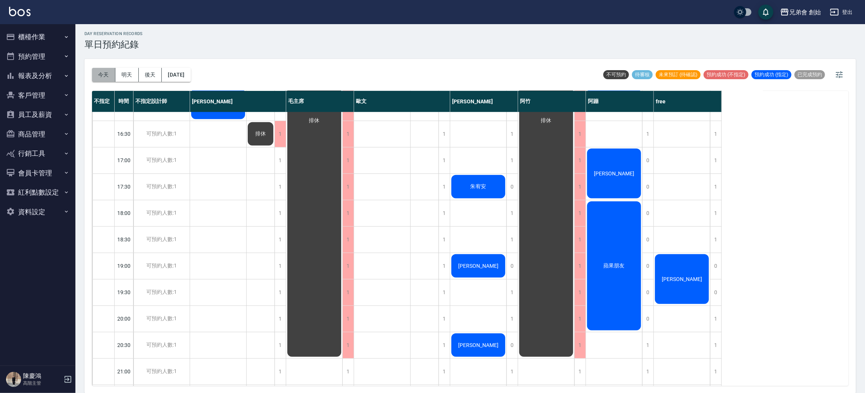
click at [102, 79] on button "今天" at bounding box center [103, 75] width 23 height 14
click at [127, 74] on button "明天" at bounding box center [126, 75] width 23 height 14
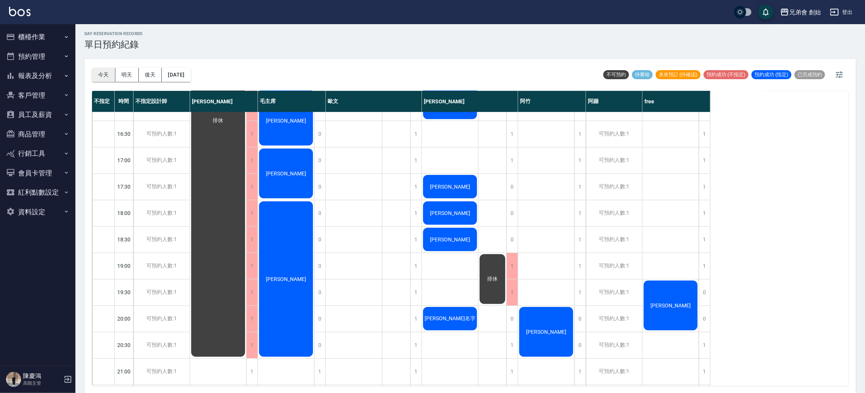
click at [99, 76] on button "今天" at bounding box center [103, 75] width 23 height 14
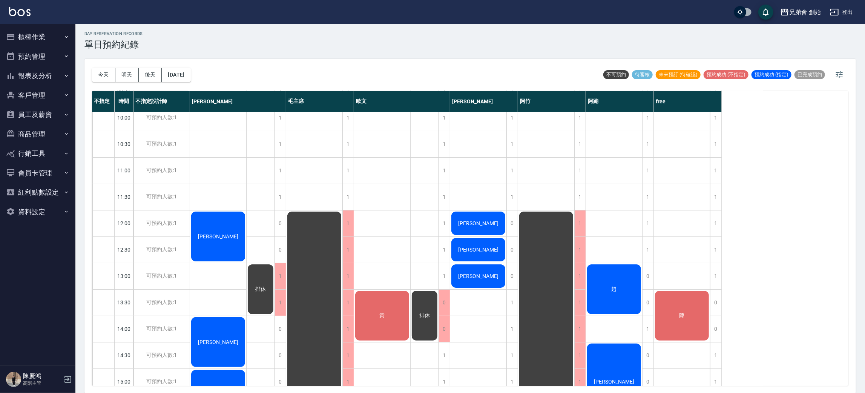
scroll to position [59, 0]
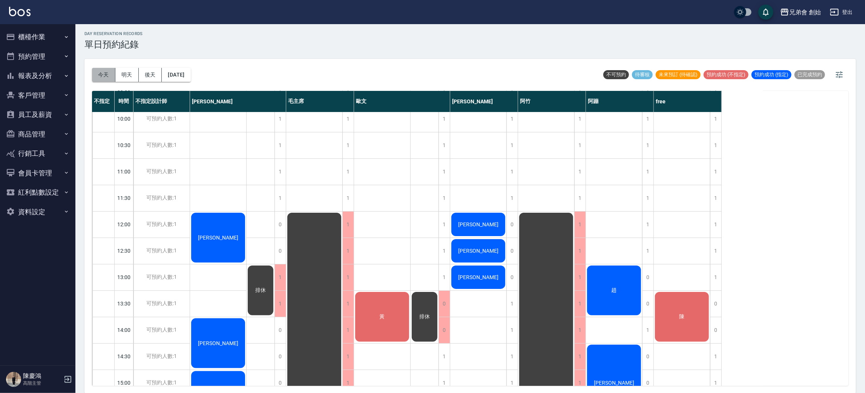
click at [106, 71] on button "今天" at bounding box center [103, 75] width 23 height 14
click at [131, 71] on button "明天" at bounding box center [126, 75] width 23 height 14
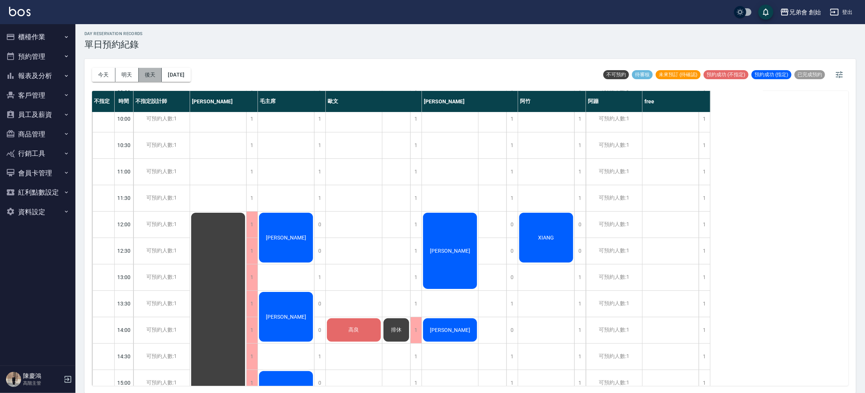
click at [151, 73] on button "後天" at bounding box center [150, 75] width 23 height 14
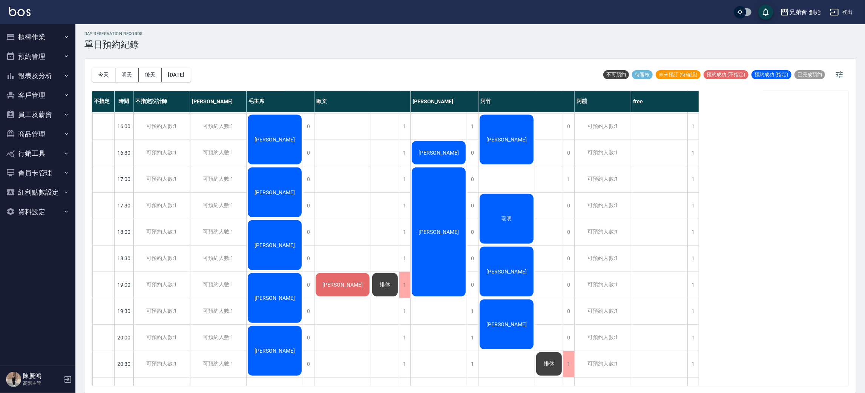
scroll to position [369, 0]
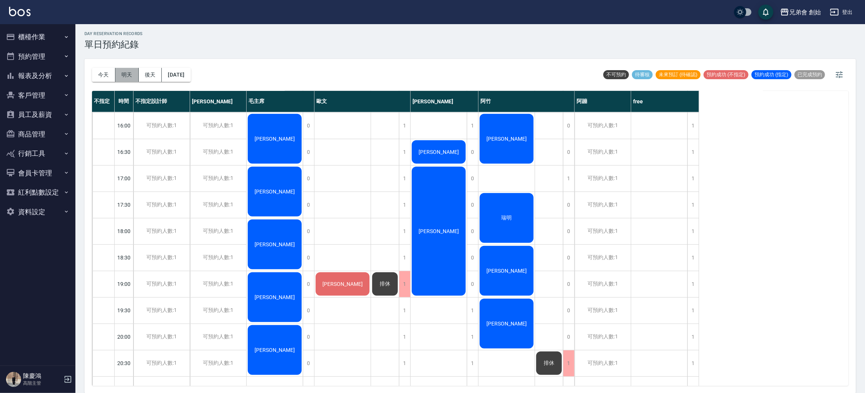
click at [126, 70] on button "明天" at bounding box center [126, 75] width 23 height 14
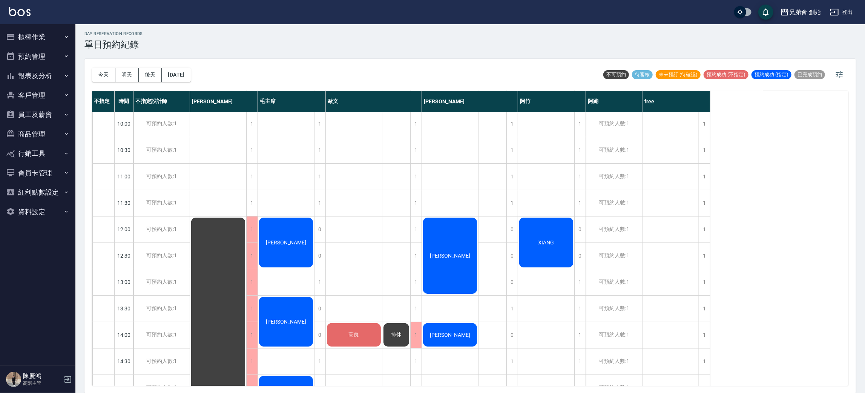
scroll to position [49, 0]
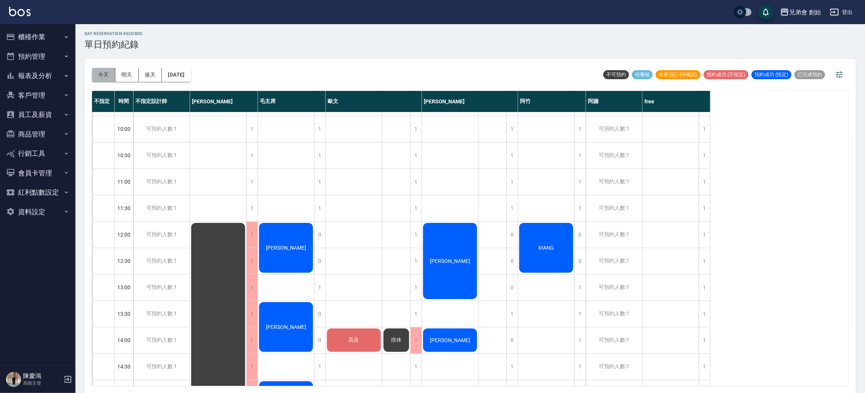
click at [105, 74] on button "今天" at bounding box center [103, 75] width 23 height 14
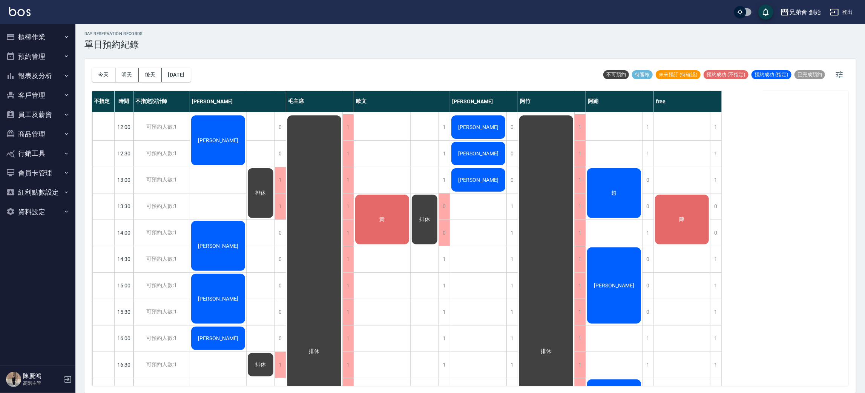
scroll to position [241, 0]
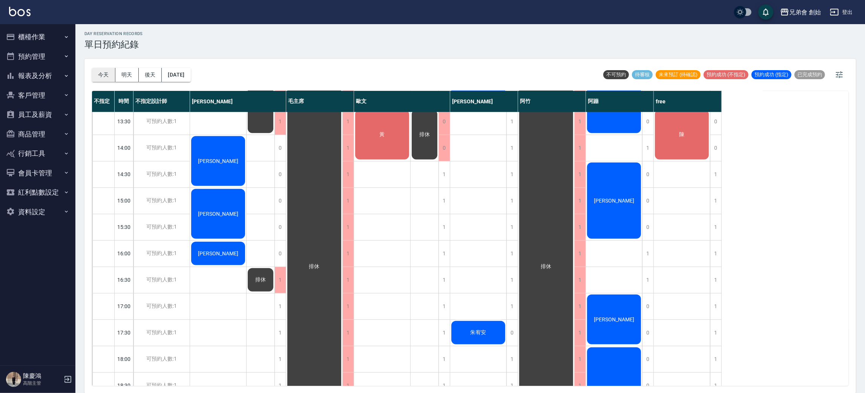
click at [109, 78] on button "今天" at bounding box center [103, 75] width 23 height 14
click at [130, 81] on button "明天" at bounding box center [126, 75] width 23 height 14
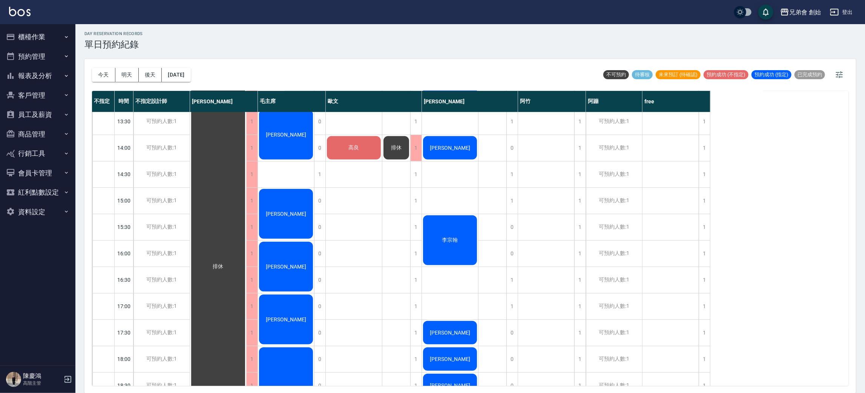
click at [114, 72] on button "今天" at bounding box center [103, 75] width 23 height 14
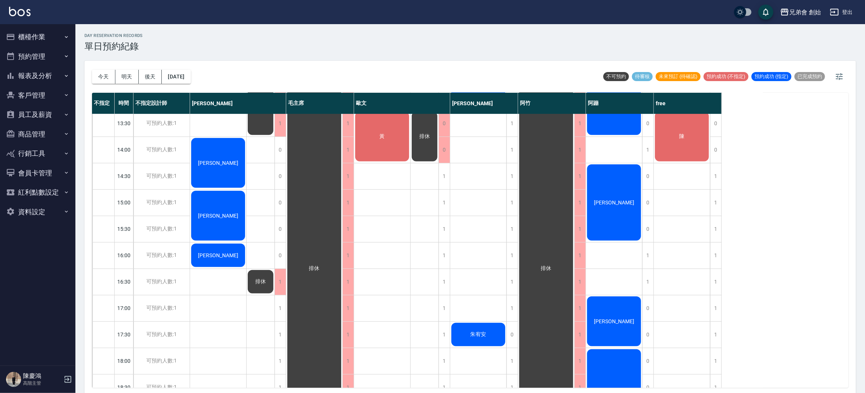
scroll to position [2, 0]
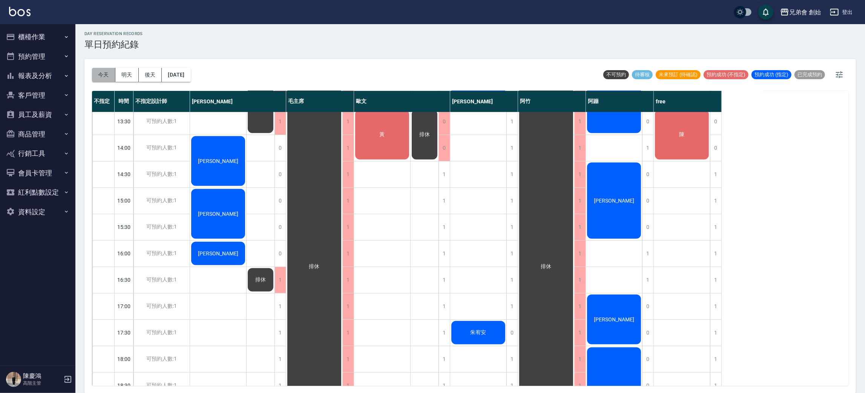
click at [103, 69] on button "今天" at bounding box center [103, 75] width 23 height 14
click at [123, 74] on button "明天" at bounding box center [126, 75] width 23 height 14
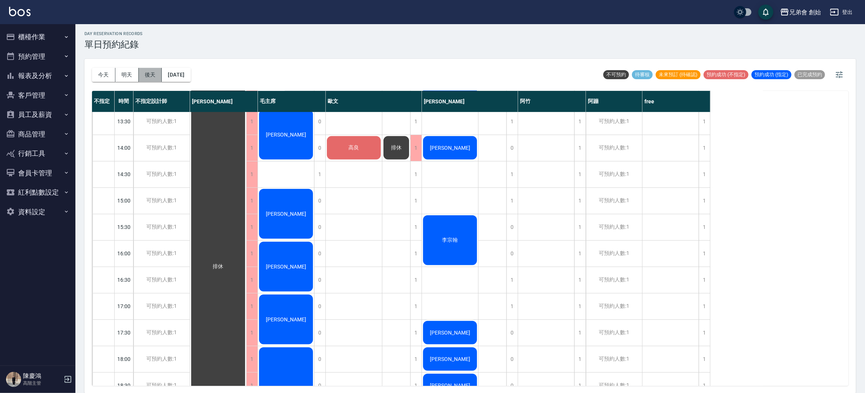
click at [157, 76] on button "後天" at bounding box center [150, 75] width 23 height 14
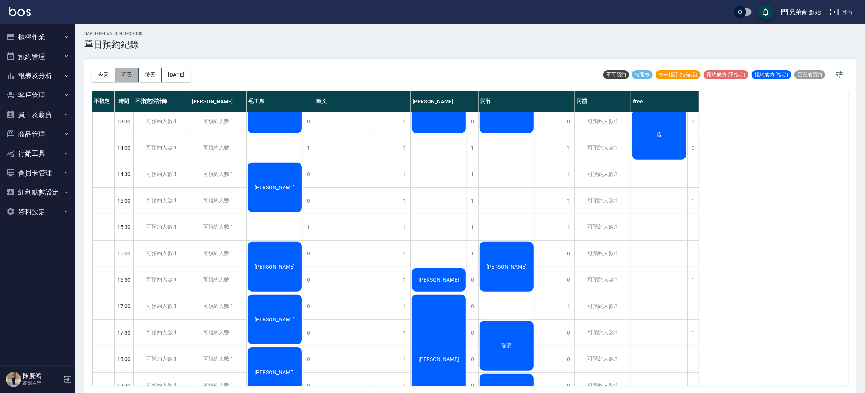
click at [118, 72] on button "明天" at bounding box center [126, 75] width 23 height 14
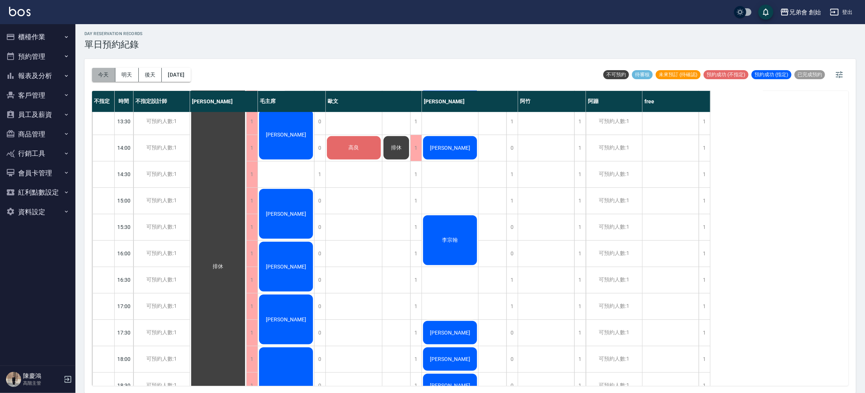
click at [94, 72] on button "今天" at bounding box center [103, 75] width 23 height 14
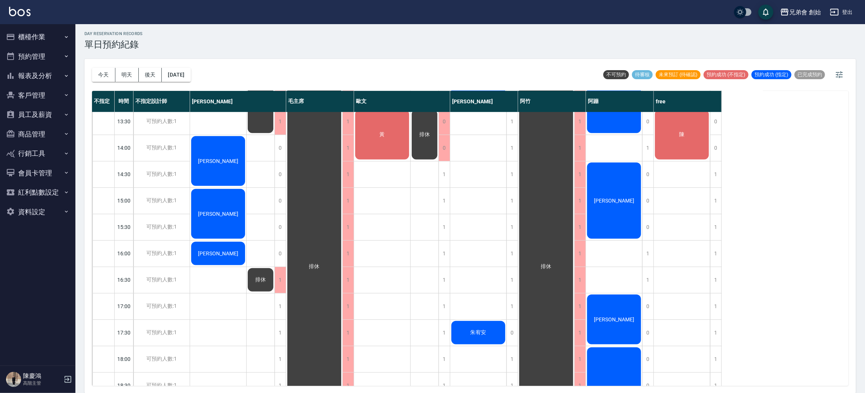
click at [240, 58] on span "排休" at bounding box center [217, 55] width 43 height 6
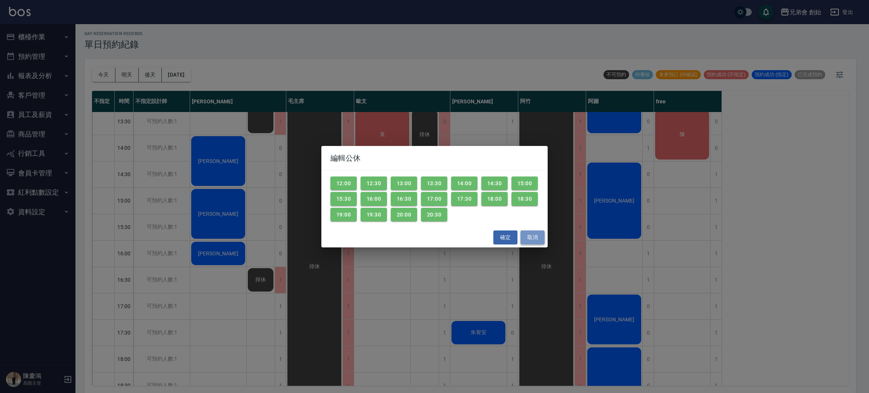
click at [531, 241] on button "取消" at bounding box center [532, 237] width 24 height 14
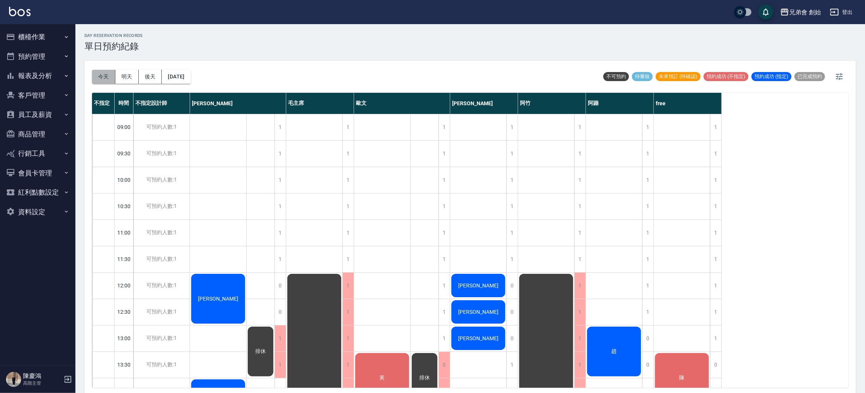
click at [101, 75] on button "今天" at bounding box center [103, 77] width 23 height 14
click at [126, 74] on button "明天" at bounding box center [126, 77] width 23 height 14
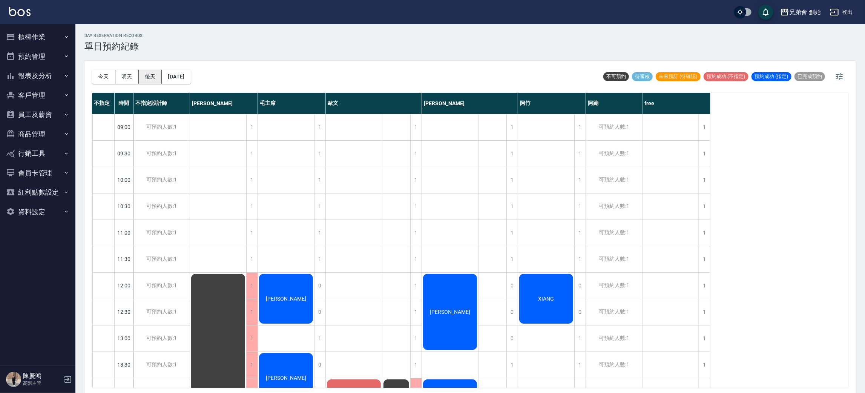
click at [149, 76] on button "後天" at bounding box center [150, 77] width 23 height 14
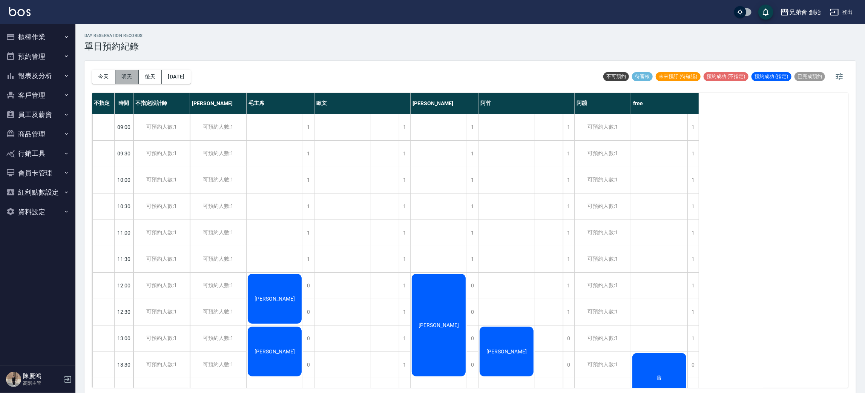
click at [124, 72] on button "明天" at bounding box center [126, 77] width 23 height 14
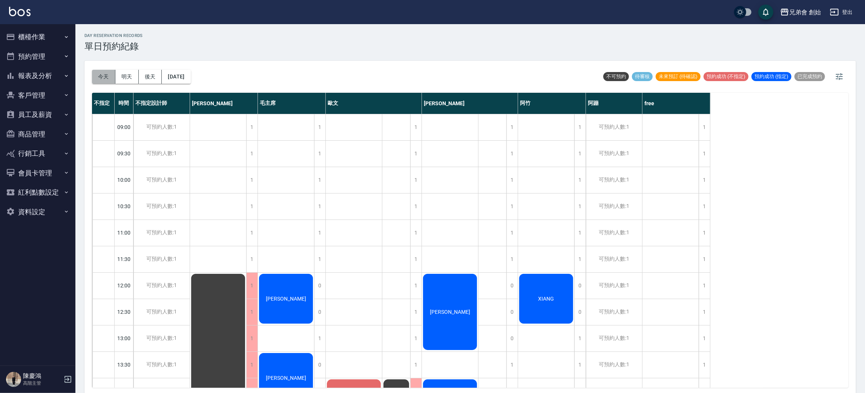
click at [114, 81] on button "今天" at bounding box center [103, 77] width 23 height 14
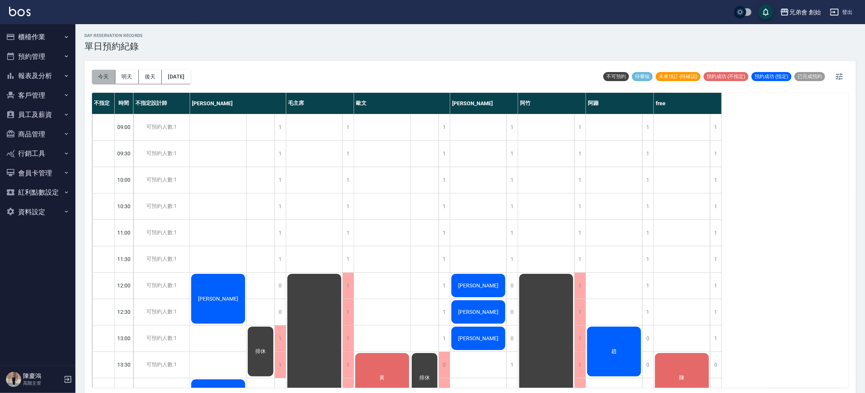
click at [96, 75] on button "今天" at bounding box center [103, 77] width 23 height 14
click at [133, 71] on button "明天" at bounding box center [126, 77] width 23 height 14
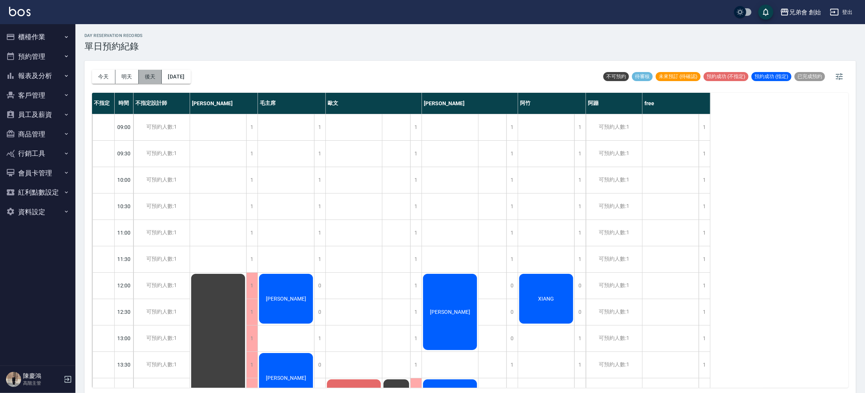
click at [150, 74] on button "後天" at bounding box center [150, 77] width 23 height 14
click at [150, 74] on div at bounding box center [432, 196] width 865 height 393
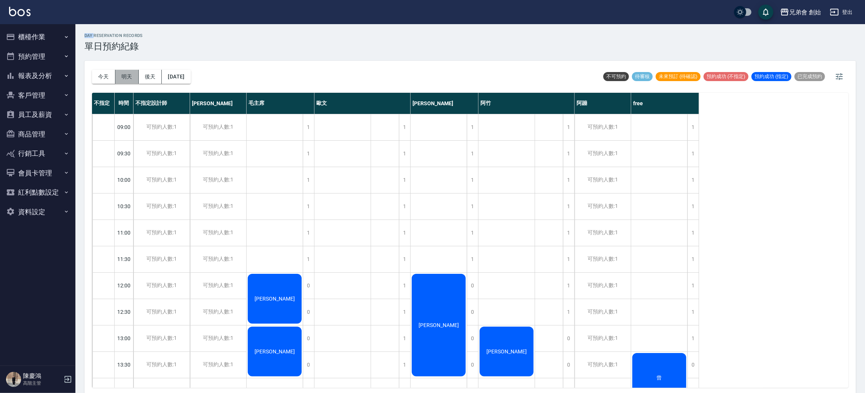
click at [135, 74] on button "明天" at bounding box center [126, 77] width 23 height 14
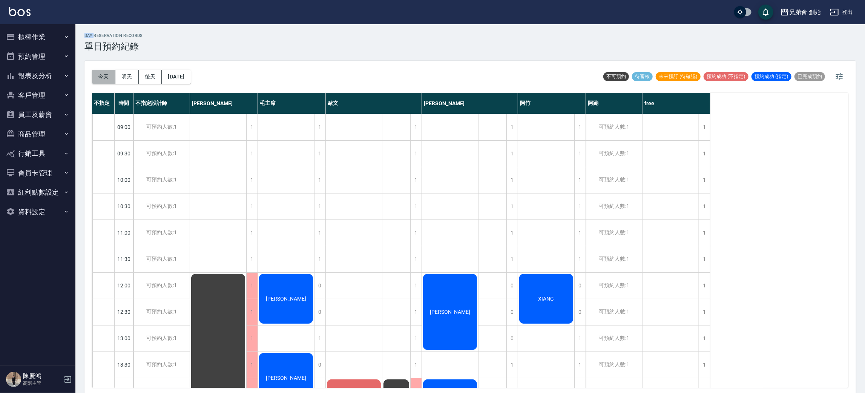
click at [102, 73] on button "今天" at bounding box center [103, 77] width 23 height 14
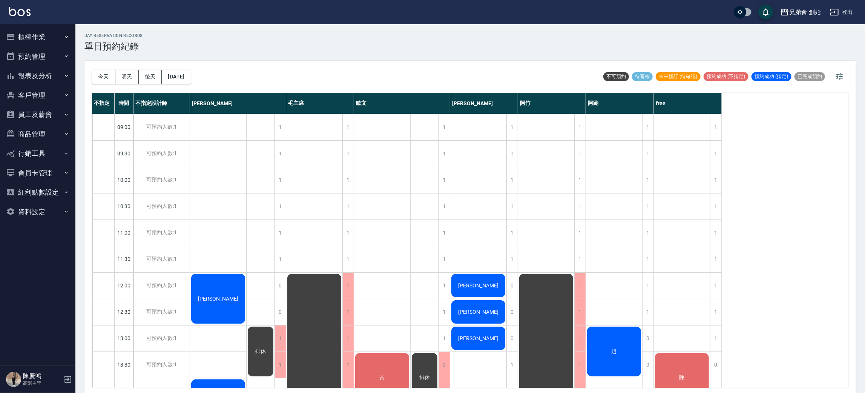
click at [127, 36] on h2 "day Reservation records" at bounding box center [113, 35] width 58 height 5
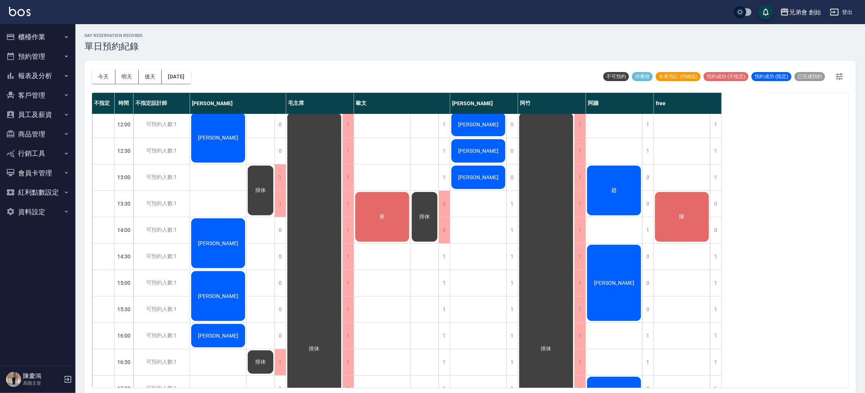
scroll to position [104, 0]
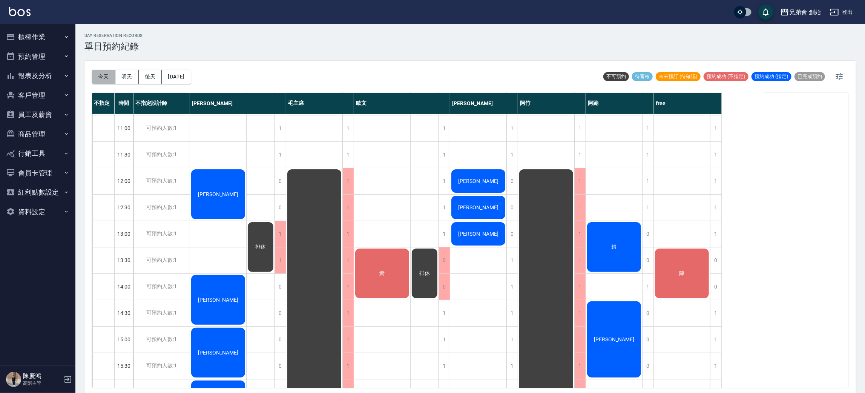
click at [112, 77] on button "今天" at bounding box center [103, 77] width 23 height 14
click at [114, 77] on button "今天" at bounding box center [103, 77] width 23 height 14
click at [116, 74] on button "明天" at bounding box center [126, 77] width 23 height 14
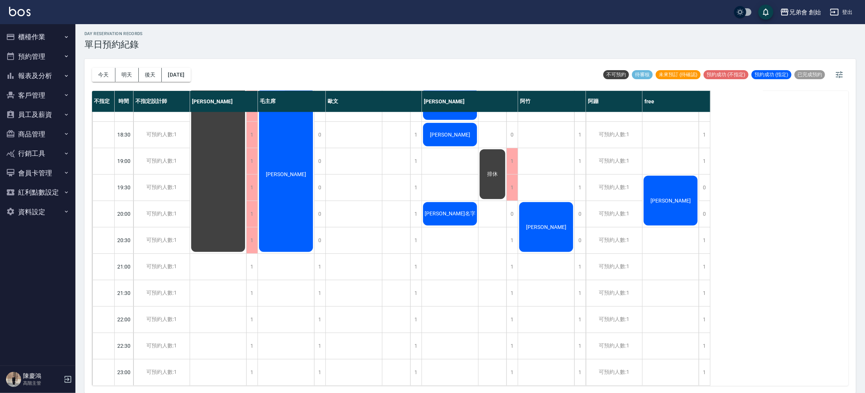
scroll to position [218, 0]
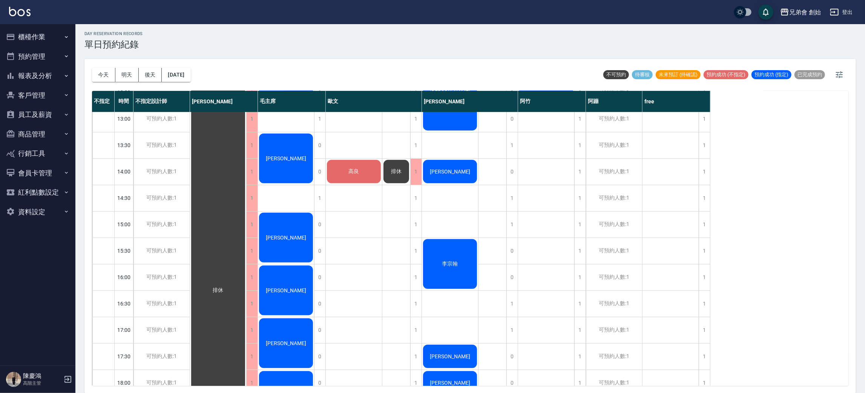
click at [158, 83] on div "[DATE] [DATE] [DATE] [DATE]" at bounding box center [141, 75] width 99 height 32
click at [155, 80] on button "後天" at bounding box center [150, 75] width 23 height 14
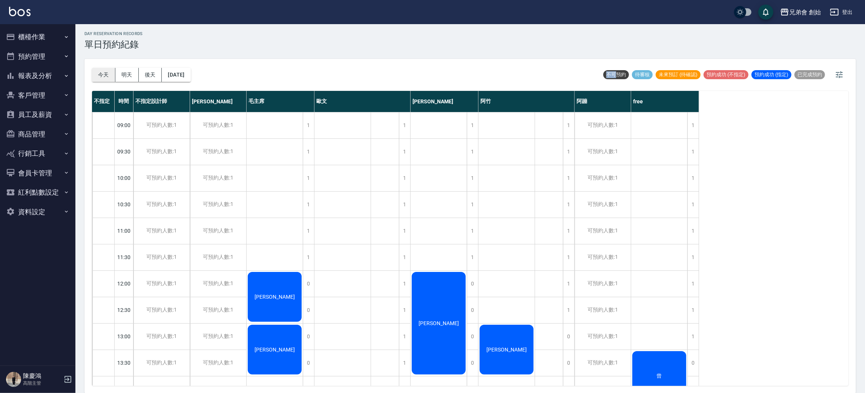
click at [101, 74] on button "今天" at bounding box center [103, 75] width 23 height 14
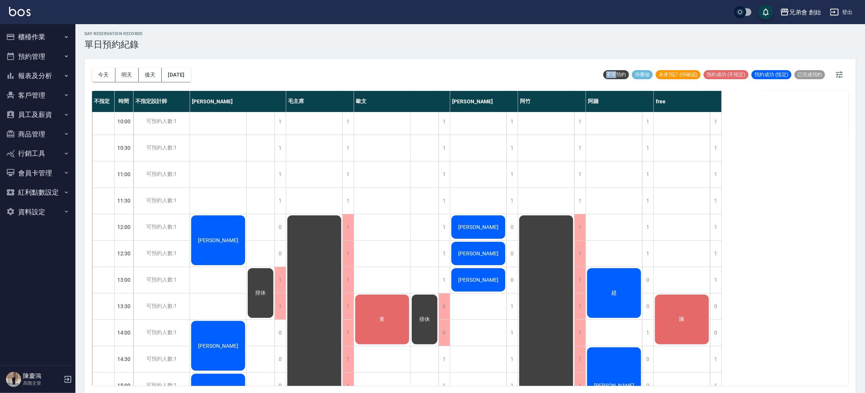
scroll to position [226, 0]
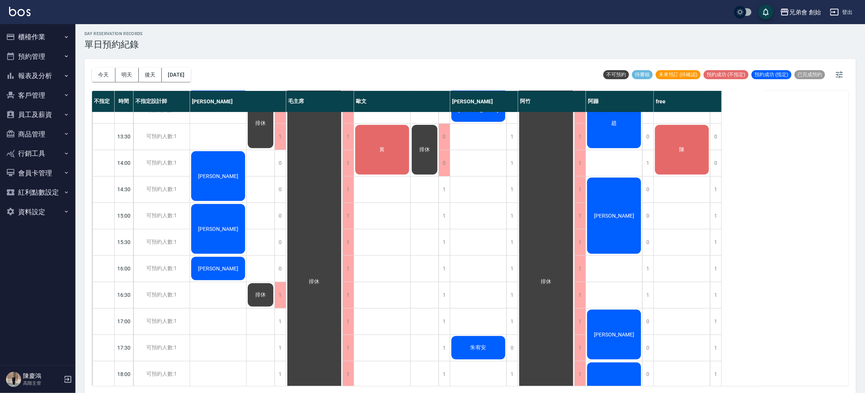
click at [746, 106] on div "不指定 時間 不指定設計師 [PERSON_NAME] 毛主席 [PERSON_NAME] 潘[PERSON_NAME] 阿蹦 free 09:00 09:3…" at bounding box center [470, 238] width 757 height 295
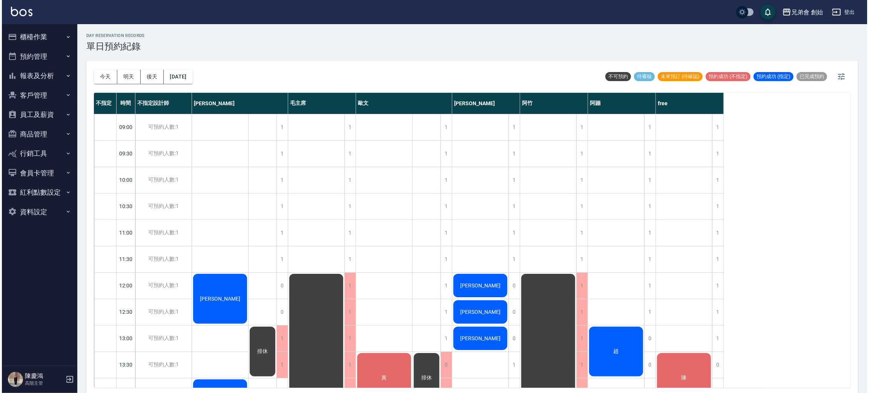
scroll to position [169, 0]
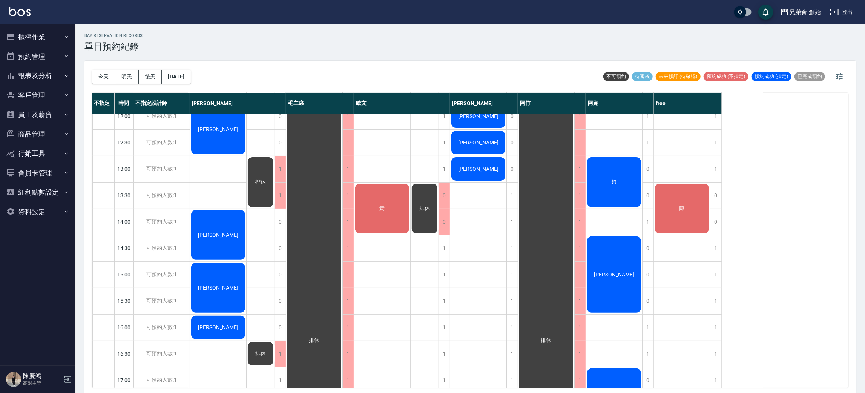
click at [240, 132] on span "趙" at bounding box center [217, 129] width 43 height 6
